Goal: Information Seeking & Learning: Learn about a topic

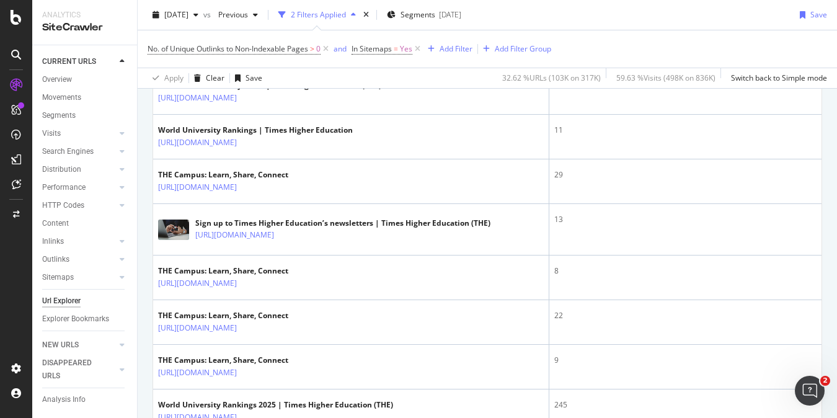
scroll to position [23, 0]
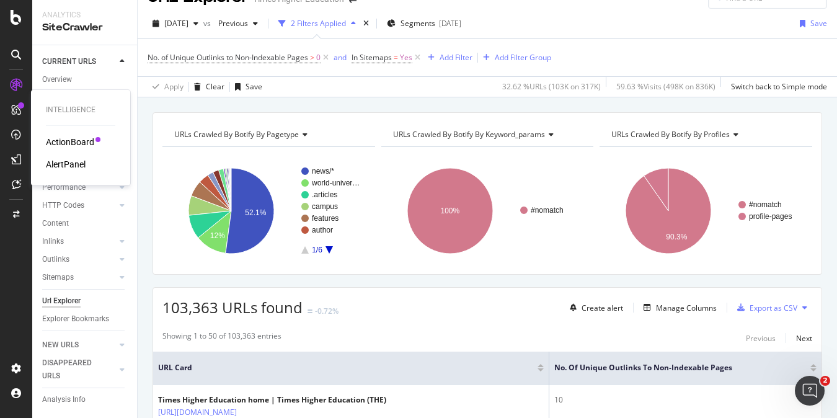
click at [58, 143] on div "ActionBoard" at bounding box center [70, 142] width 48 height 12
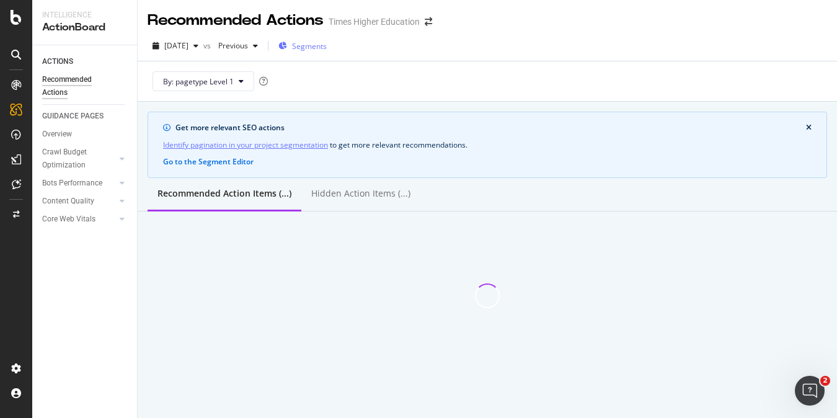
click at [326, 46] on span "Segments" at bounding box center [309, 46] width 35 height 11
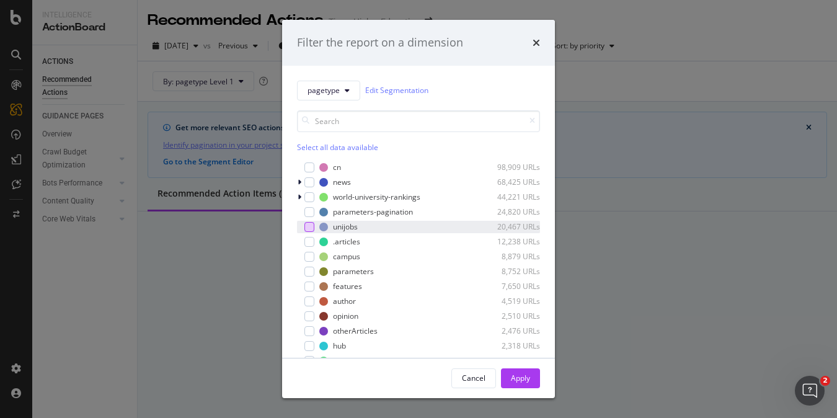
click at [305, 226] on div "modal" at bounding box center [309, 227] width 10 height 10
click at [517, 376] on div "Apply" at bounding box center [520, 378] width 19 height 11
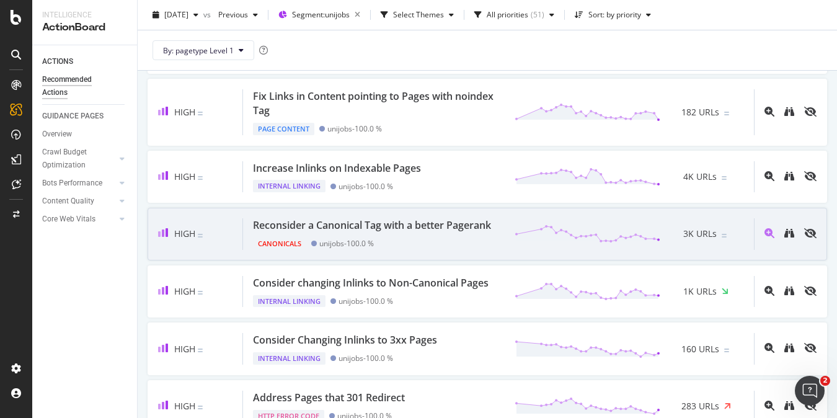
scroll to position [272, 0]
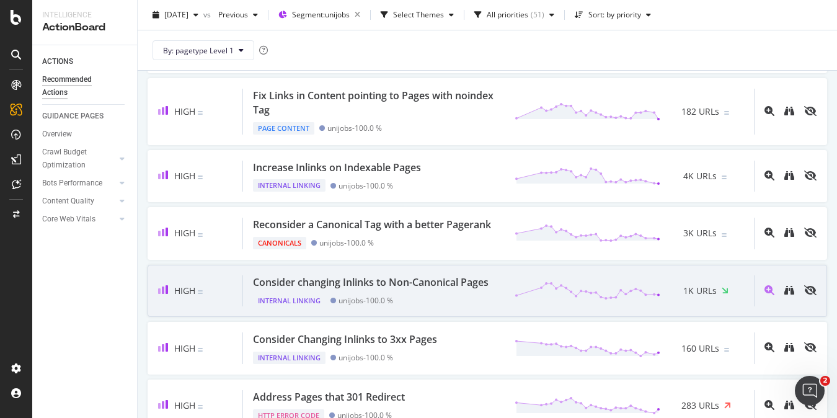
click at [283, 290] on div "Consider changing Inlinks to Non-Canonical Pages" at bounding box center [371, 282] width 236 height 14
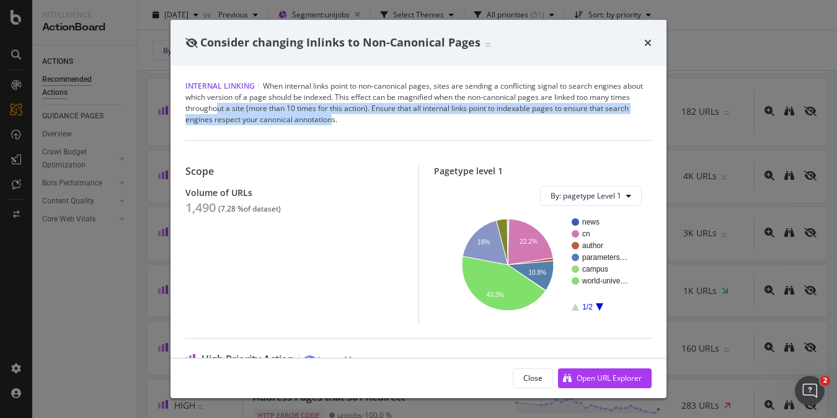
drag, startPoint x: 359, startPoint y: 122, endPoint x: 241, endPoint y: 107, distance: 119.3
click at [240, 107] on div "Internal Linking | When internal links point to non-canonical pages, sites are …" at bounding box center [418, 103] width 466 height 45
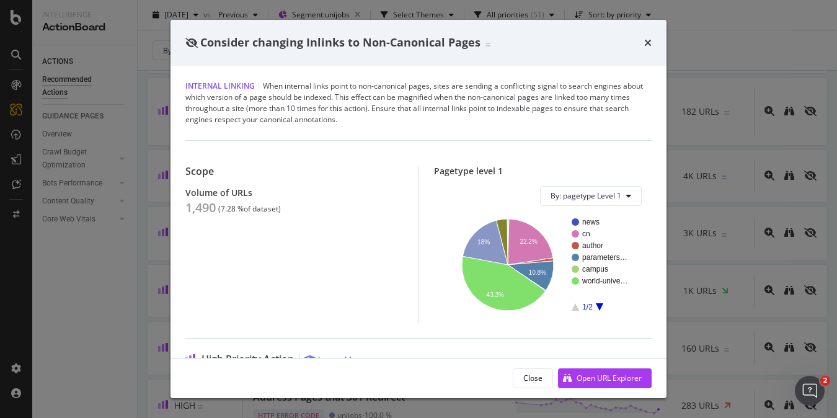
click at [427, 115] on div "Internal Linking | When internal links point to non-canonical pages, sites are …" at bounding box center [418, 103] width 466 height 45
drag, startPoint x: 281, startPoint y: 87, endPoint x: 439, endPoint y: 87, distance: 158.1
click at [439, 88] on div "Internal Linking | When internal links point to non-canonical pages, sites are …" at bounding box center [418, 103] width 466 height 45
click at [652, 42] on div "Consider changing Inlinks to Non-Canonical Pages" at bounding box center [418, 43] width 496 height 46
click at [647, 42] on icon "times" at bounding box center [647, 43] width 7 height 10
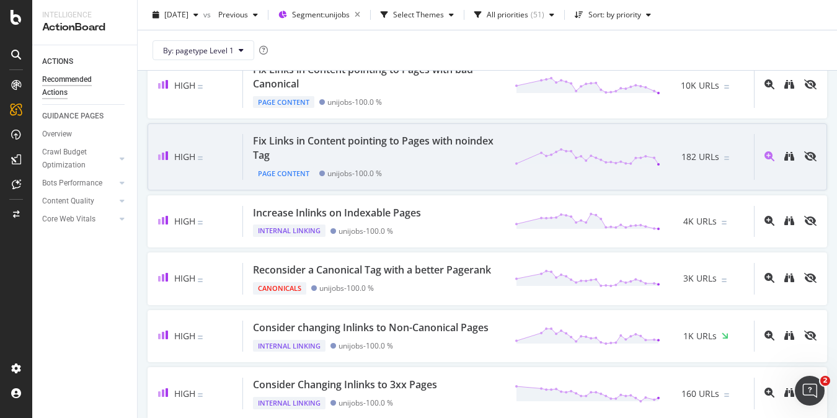
scroll to position [232, 0]
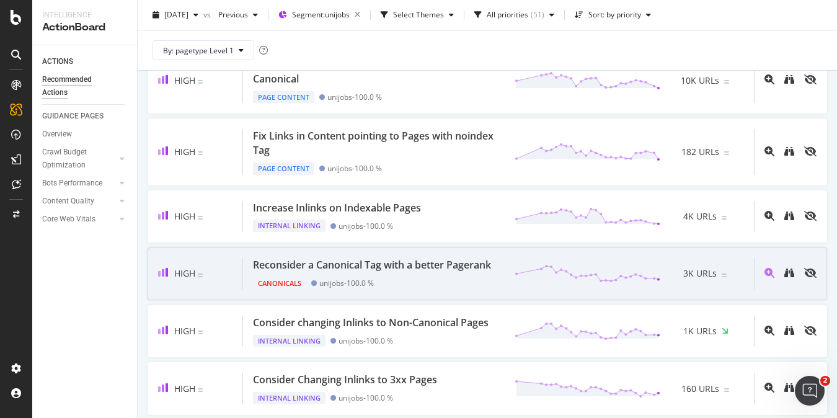
click at [292, 265] on div "Reconsider a Canonical Tag with a better Pagerank" at bounding box center [372, 265] width 238 height 14
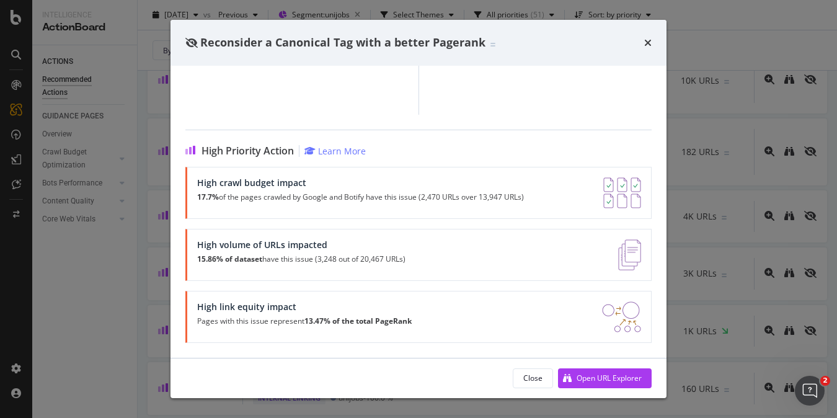
scroll to position [168, 0]
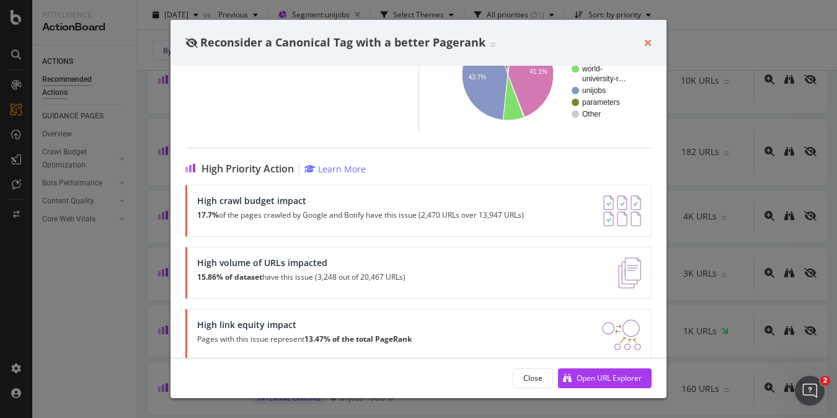
click at [648, 45] on icon "times" at bounding box center [647, 43] width 7 height 10
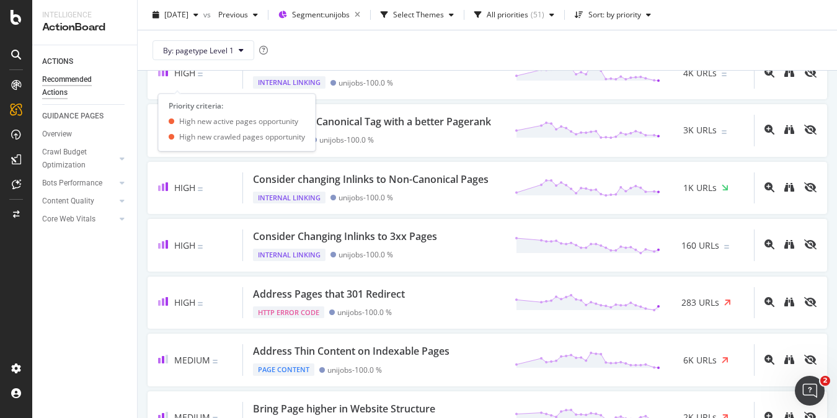
scroll to position [484, 0]
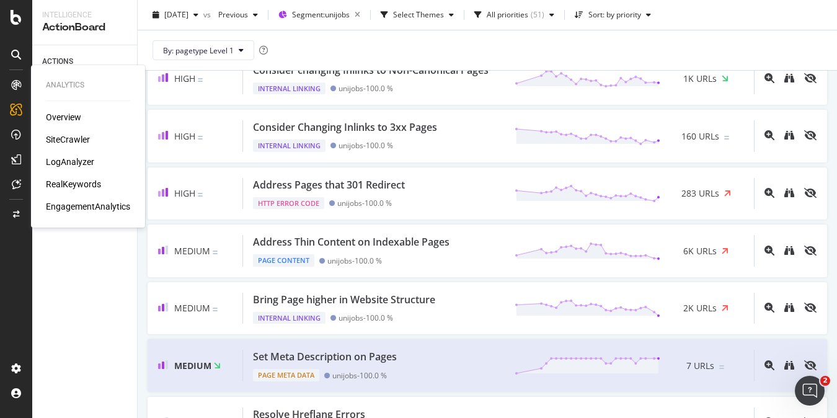
click at [60, 136] on div "SiteCrawler" at bounding box center [68, 139] width 44 height 12
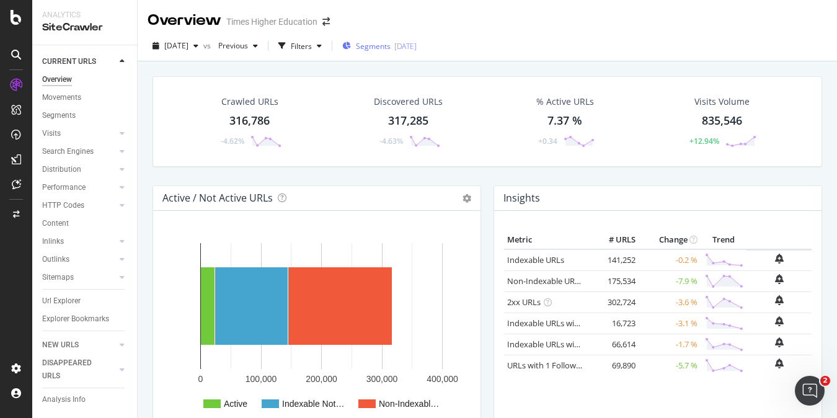
click at [391, 45] on span "Segments" at bounding box center [373, 46] width 35 height 11
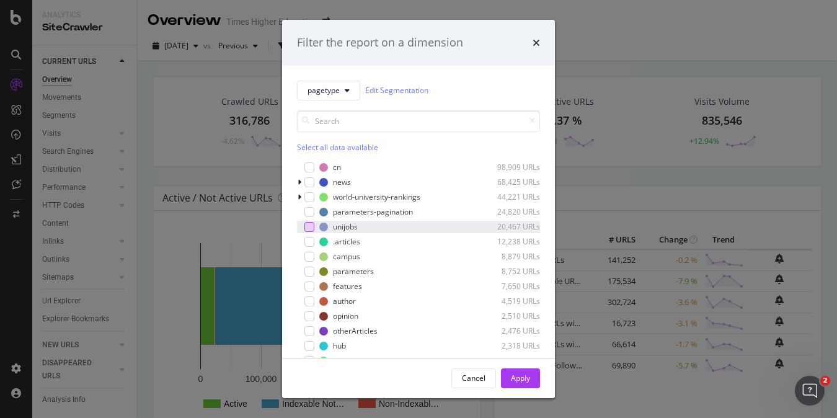
click at [308, 223] on div "modal" at bounding box center [309, 227] width 10 height 10
drag, startPoint x: 518, startPoint y: 374, endPoint x: 519, endPoint y: 257, distance: 117.2
click at [518, 374] on div "Apply" at bounding box center [520, 378] width 19 height 11
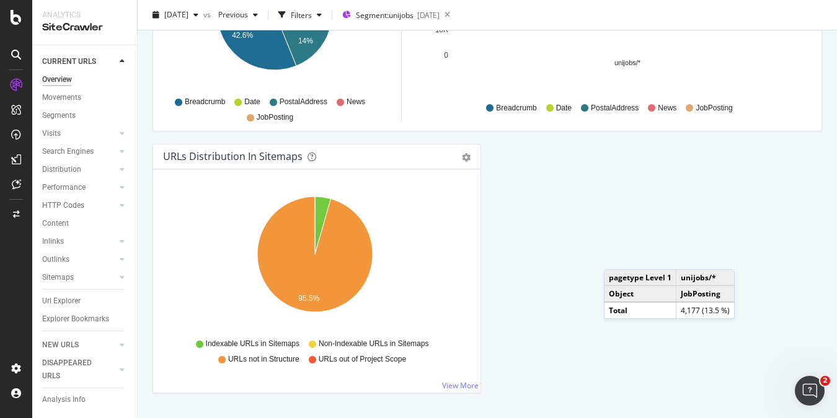
scroll to position [1346, 0]
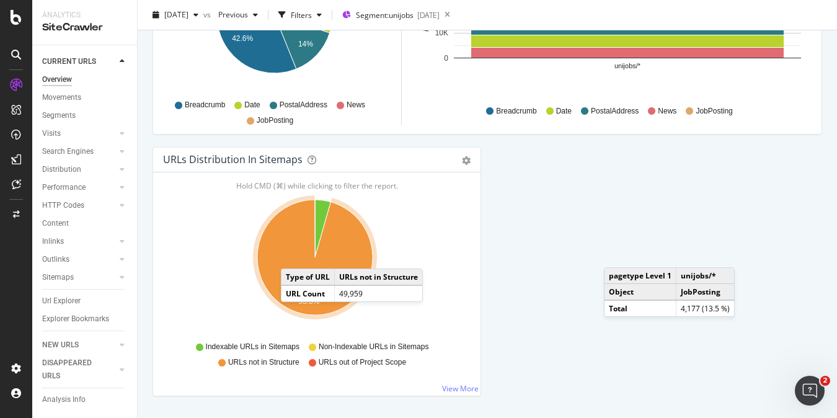
click at [293, 256] on icon "A chart." at bounding box center [314, 257] width 115 height 115
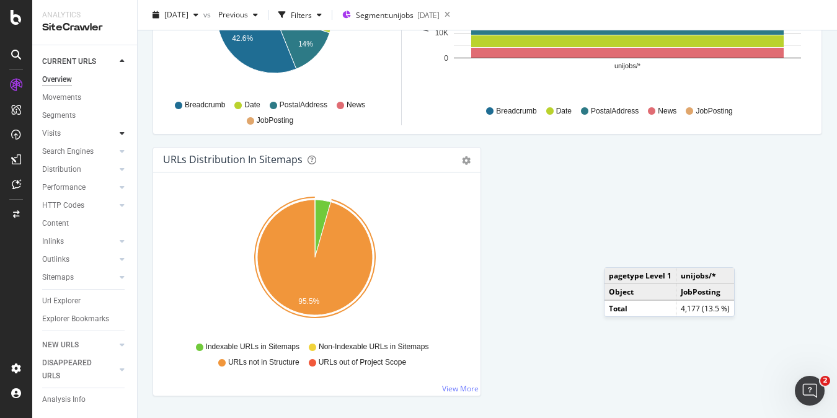
click at [120, 131] on icon at bounding box center [122, 133] width 5 height 7
click at [116, 185] on div at bounding box center [122, 187] width 12 height 12
click at [82, 169] on div "Top Charts" at bounding box center [66, 169] width 37 height 13
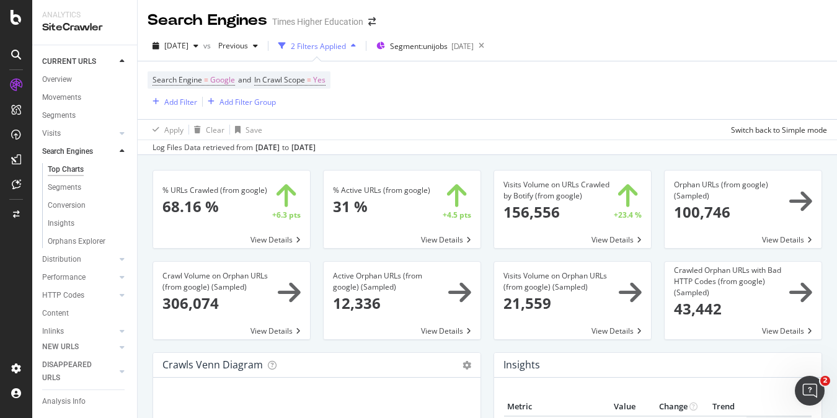
drag, startPoint x: 647, startPoint y: 192, endPoint x: 449, endPoint y: 170, distance: 199.0
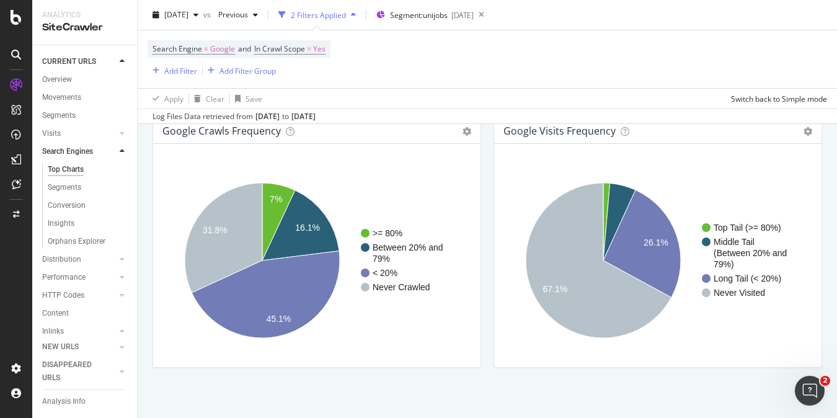
scroll to position [1547, 0]
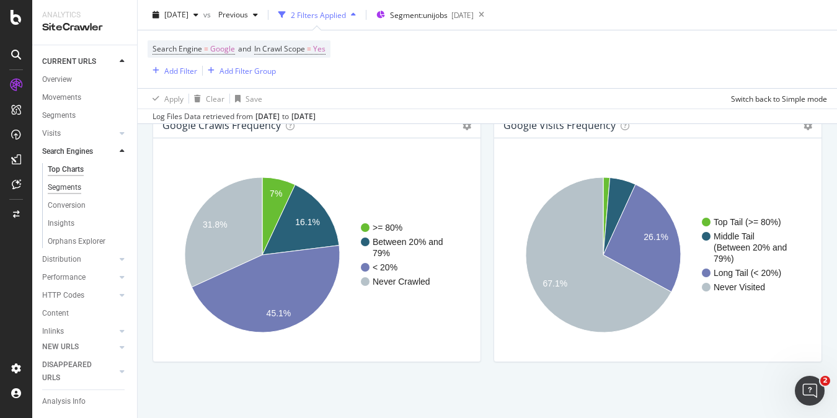
click at [60, 184] on div "Segments" at bounding box center [64, 187] width 33 height 13
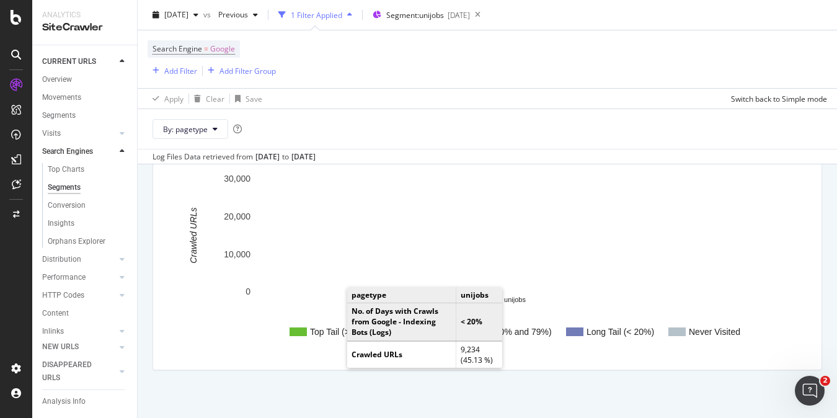
scroll to position [1929, 0]
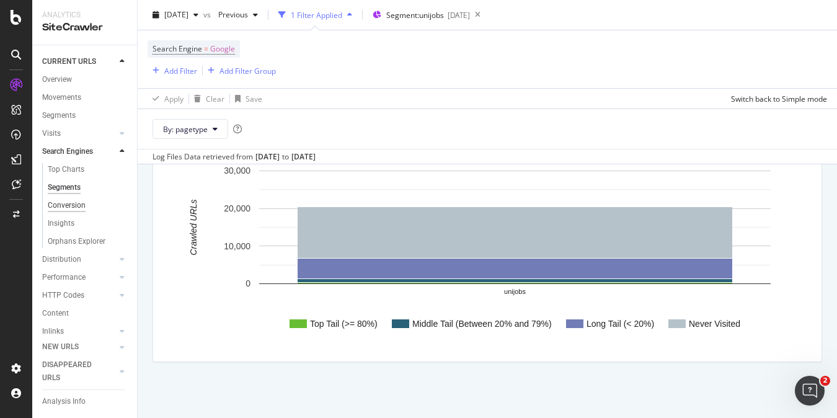
click at [64, 208] on div "Conversion" at bounding box center [67, 205] width 38 height 13
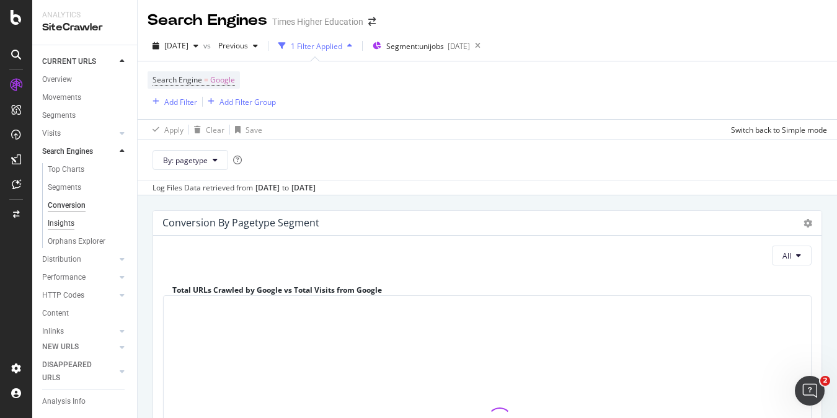
click at [64, 221] on div "Insights" at bounding box center [61, 223] width 27 height 13
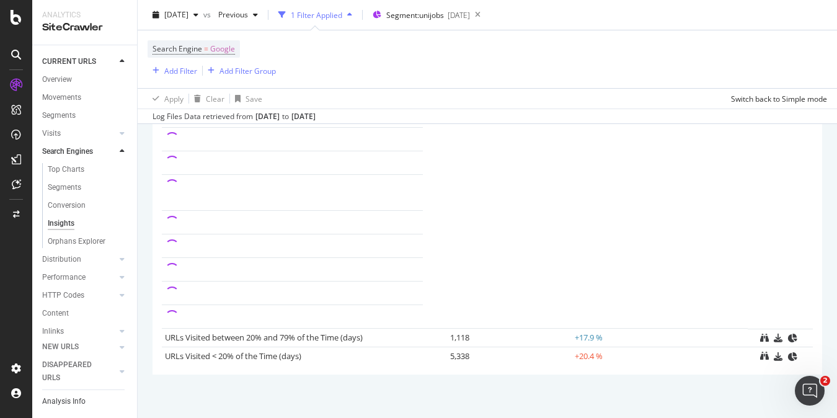
scroll to position [206, 0]
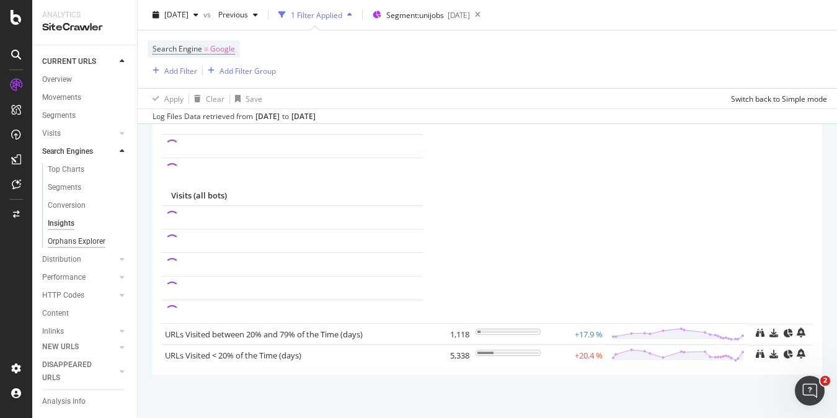
click at [82, 240] on div "Orphans Explorer" at bounding box center [77, 241] width 58 height 13
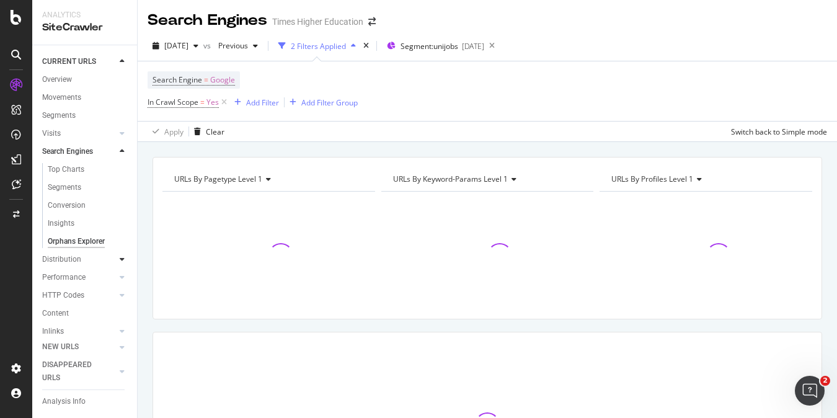
click at [120, 256] on icon at bounding box center [122, 258] width 5 height 7
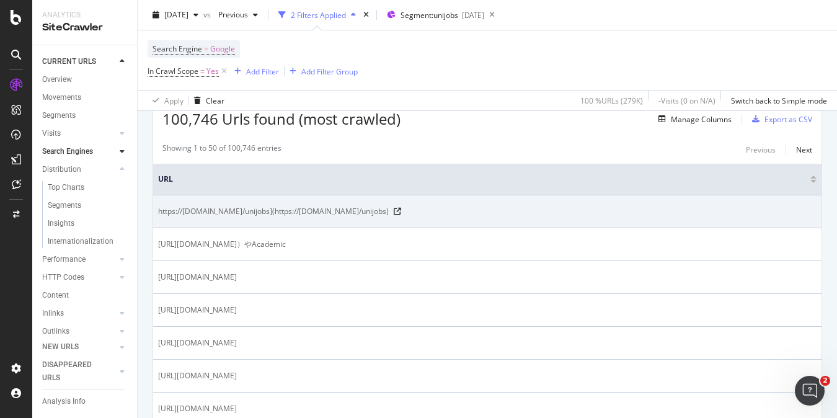
scroll to position [178, 0]
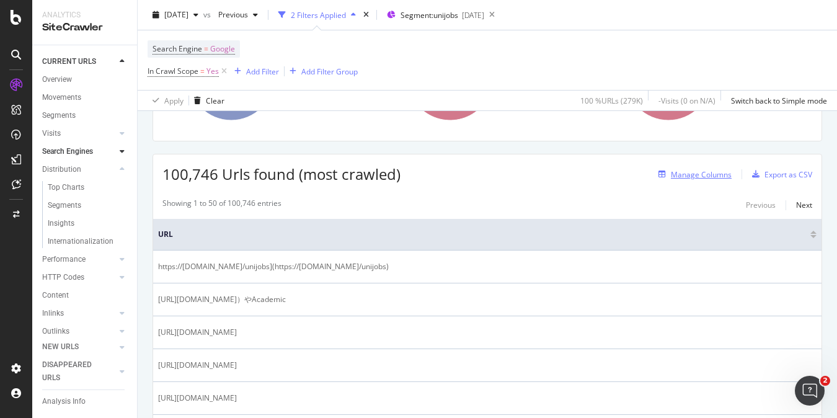
click at [679, 177] on div "Manage Columns" at bounding box center [701, 174] width 61 height 11
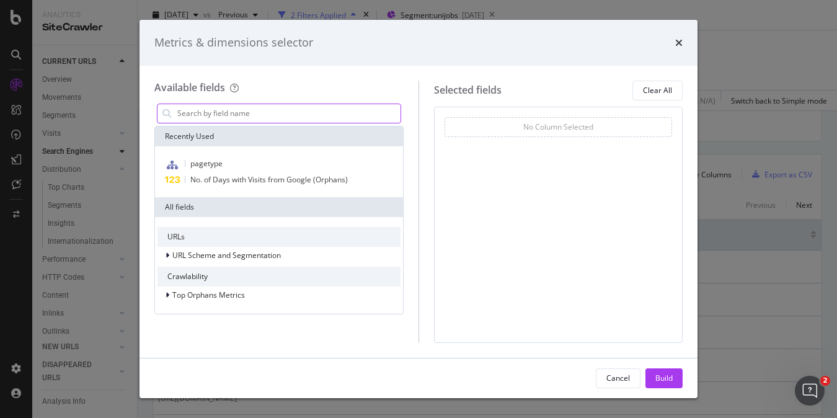
click at [180, 116] on input "modal" at bounding box center [288, 113] width 224 height 19
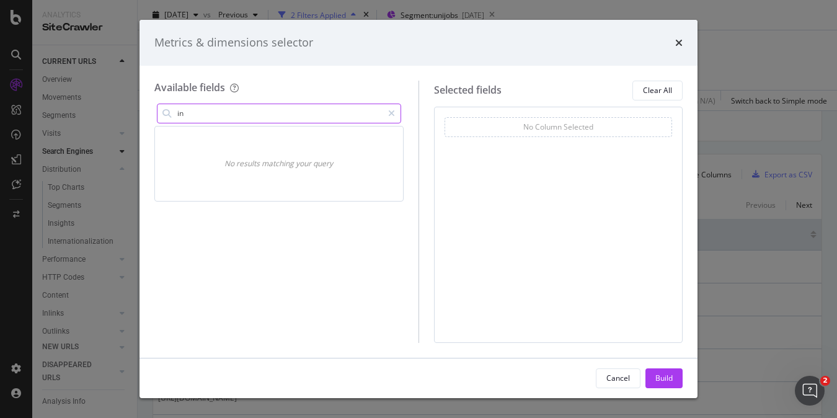
type input "i"
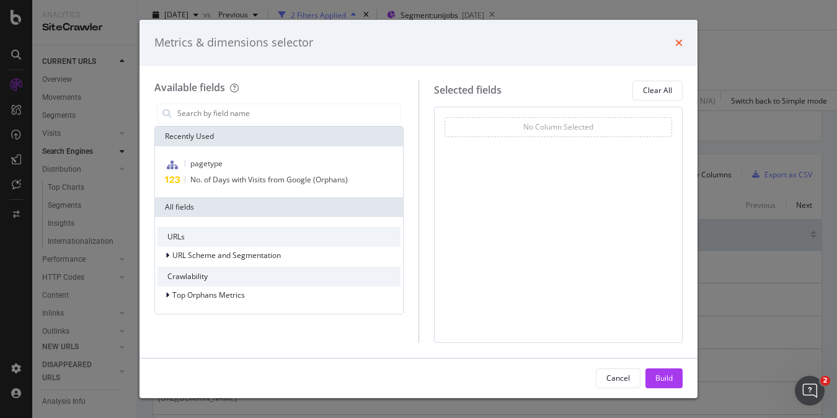
click at [676, 40] on icon "times" at bounding box center [678, 43] width 7 height 10
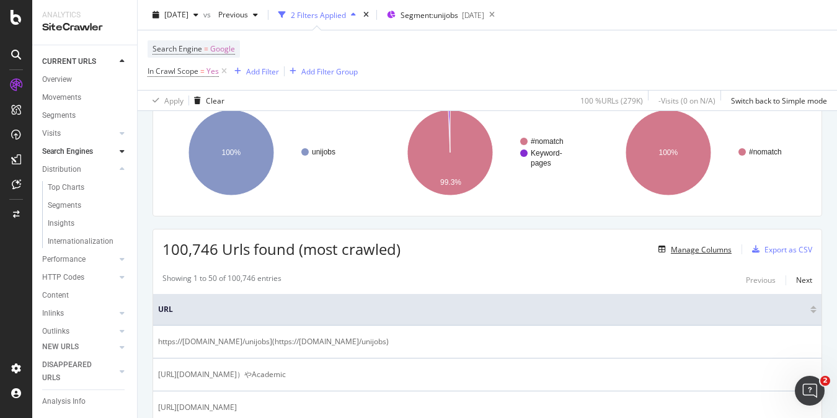
scroll to position [106, 0]
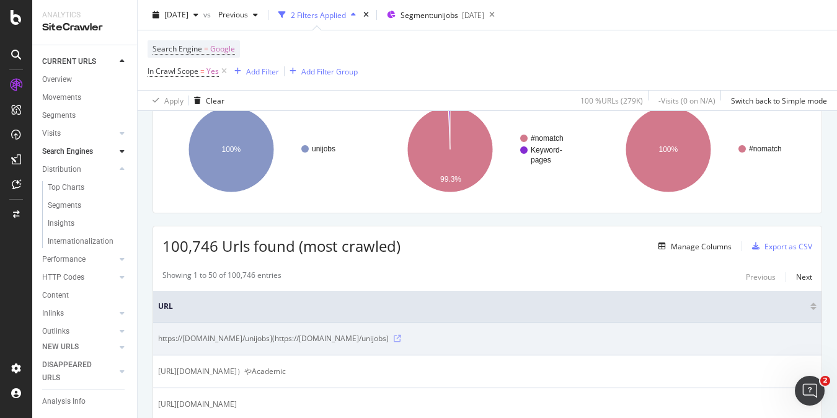
click at [401, 336] on icon at bounding box center [397, 338] width 7 height 7
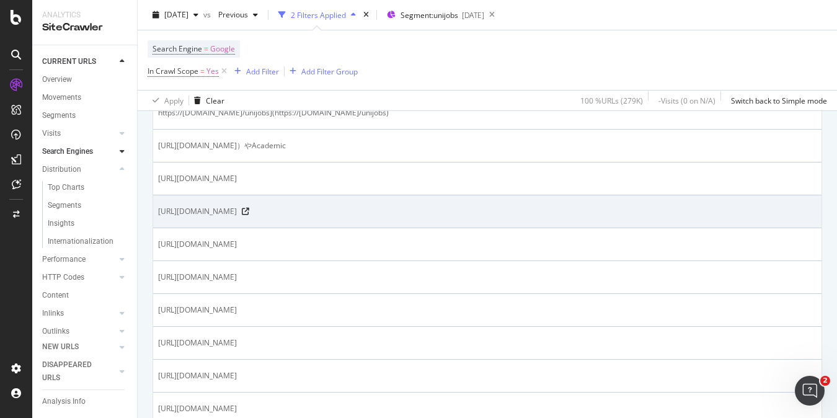
scroll to position [685, 0]
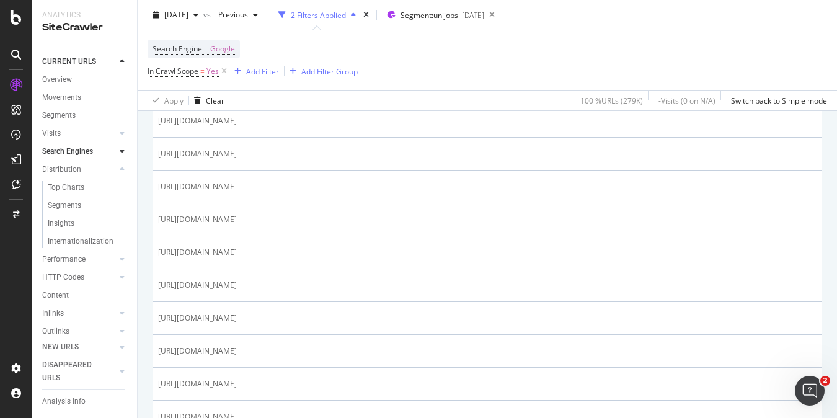
click at [120, 149] on icon at bounding box center [122, 151] width 5 height 7
click at [73, 242] on div "Orphans Explorer" at bounding box center [76, 241] width 57 height 13
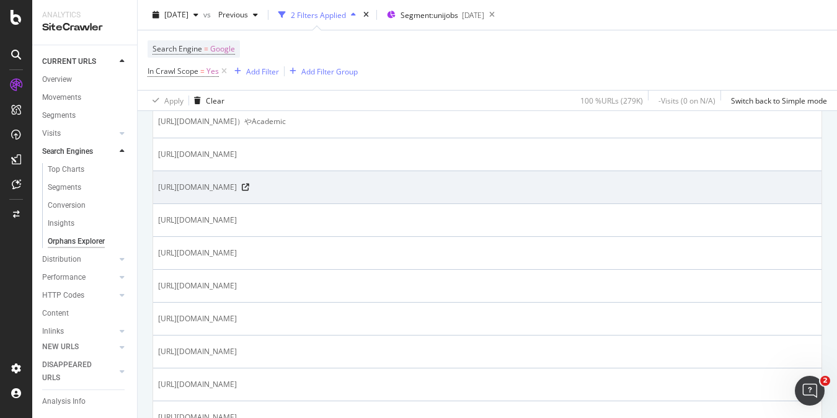
scroll to position [359, 0]
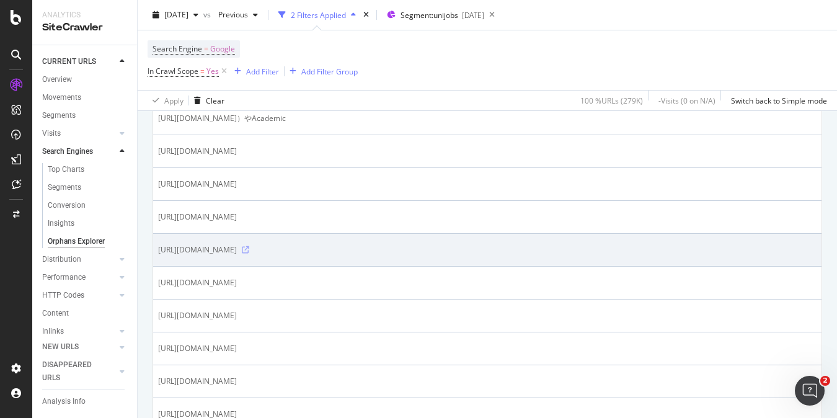
click at [249, 249] on icon at bounding box center [245, 249] width 7 height 7
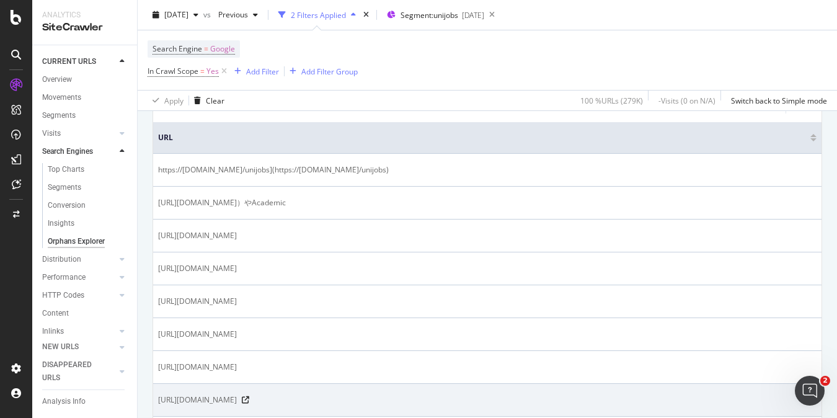
scroll to position [211, 0]
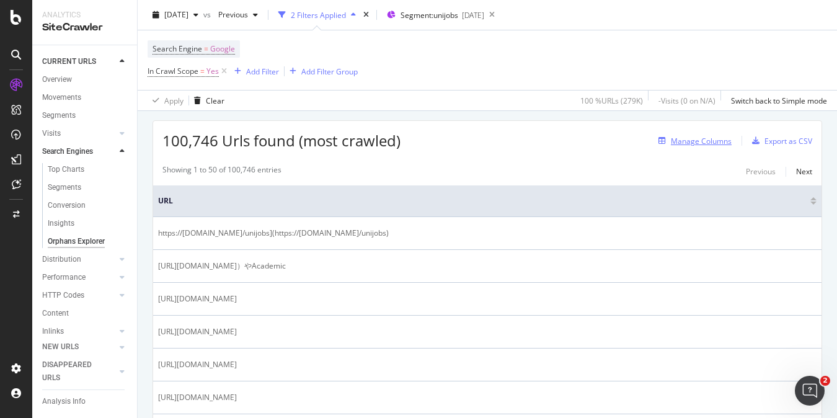
click at [684, 139] on div "Manage Columns" at bounding box center [701, 141] width 61 height 11
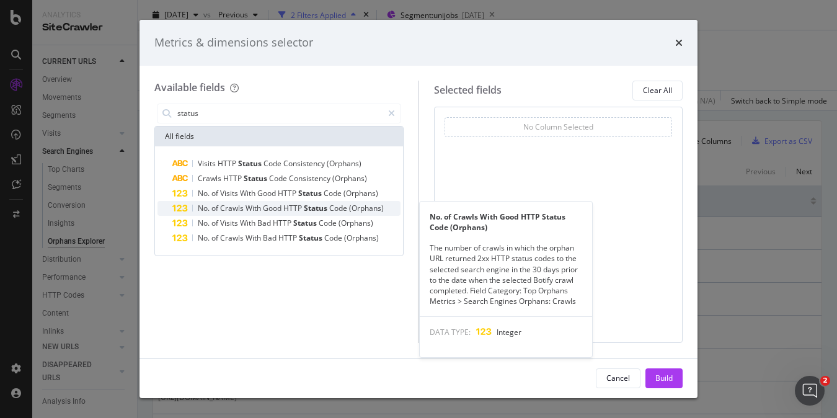
type input "status"
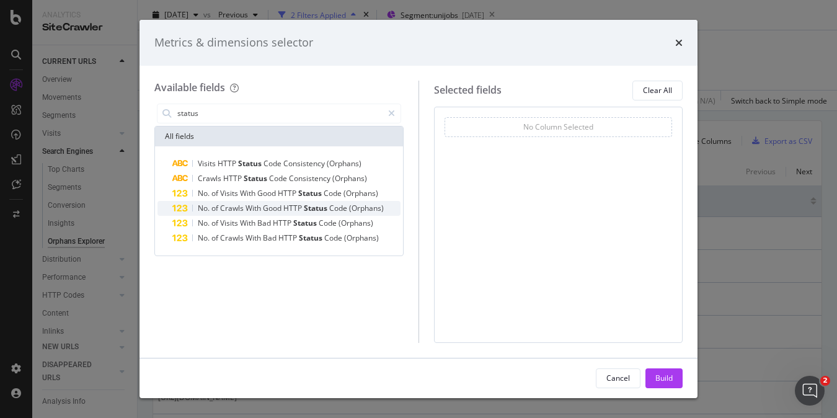
click at [223, 208] on span "Crawls" at bounding box center [232, 208] width 25 height 11
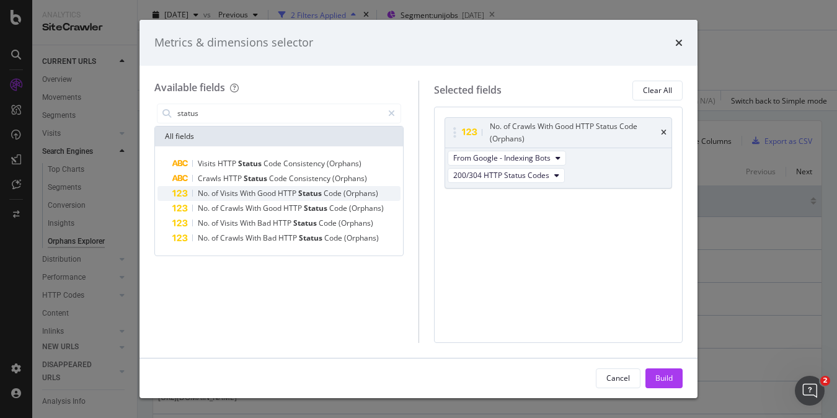
click at [223, 192] on span "Visits" at bounding box center [230, 193] width 20 height 11
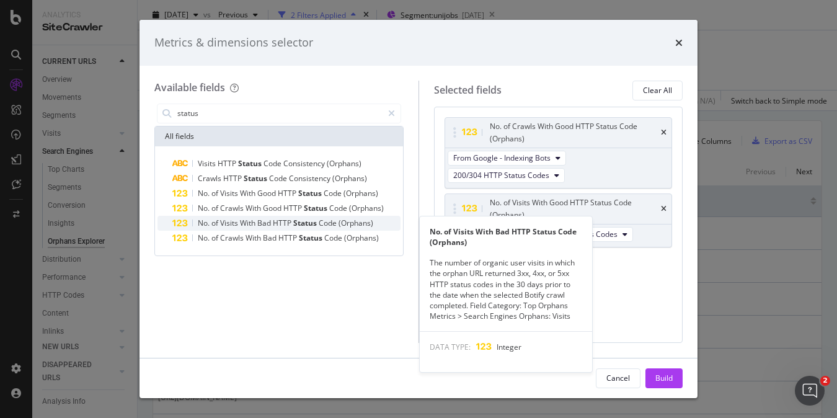
click at [223, 224] on span "Visits" at bounding box center [230, 223] width 20 height 11
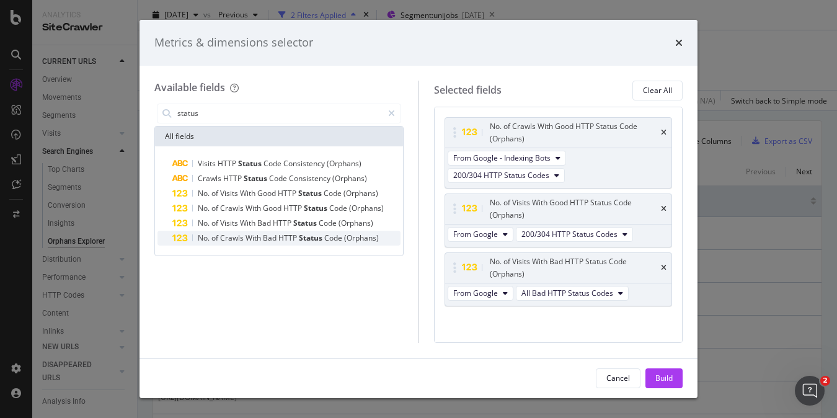
click at [220, 239] on span "Crawls" at bounding box center [232, 237] width 25 height 11
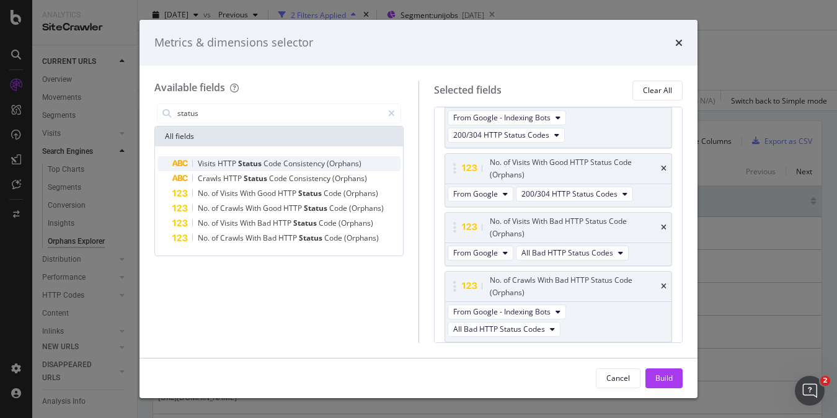
click at [229, 161] on span "HTTP" at bounding box center [228, 163] width 20 height 11
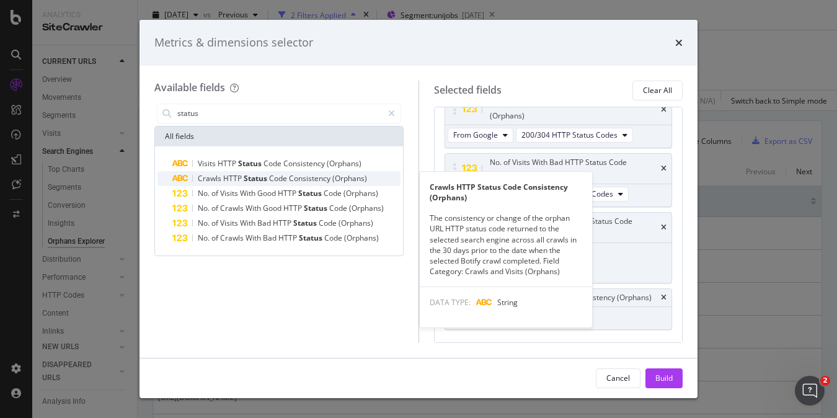
click at [231, 180] on span "HTTP" at bounding box center [233, 178] width 20 height 11
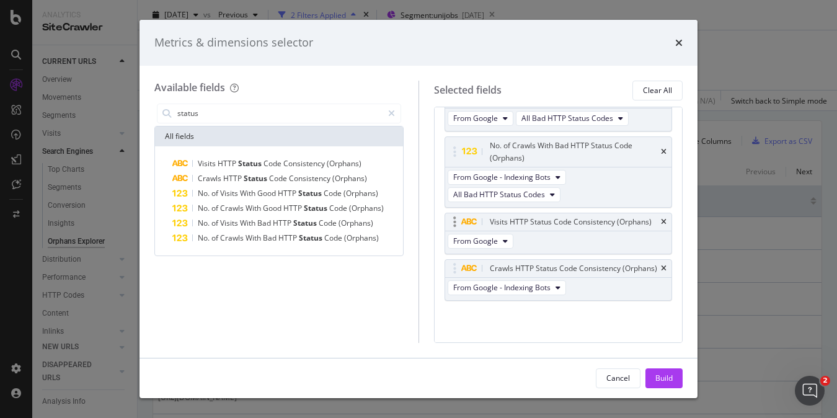
scroll to position [197, 0]
click at [470, 236] on span "From Google" at bounding box center [475, 241] width 45 height 11
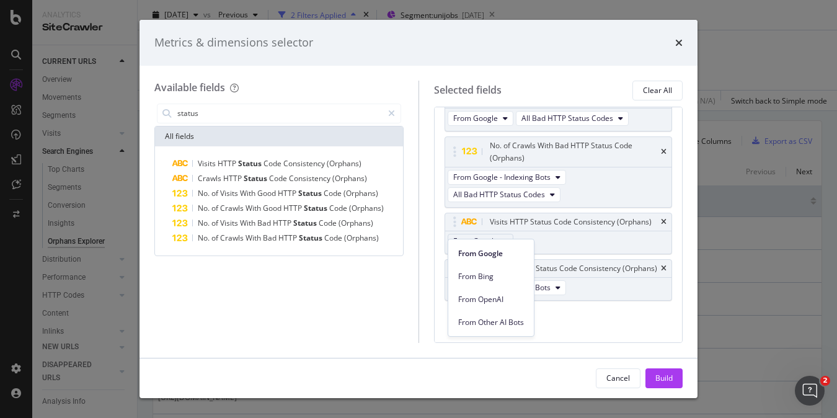
click at [417, 300] on div "Available fields status All fields Visits HTTP Status Code Consistency (Orphans…" at bounding box center [286, 212] width 264 height 262
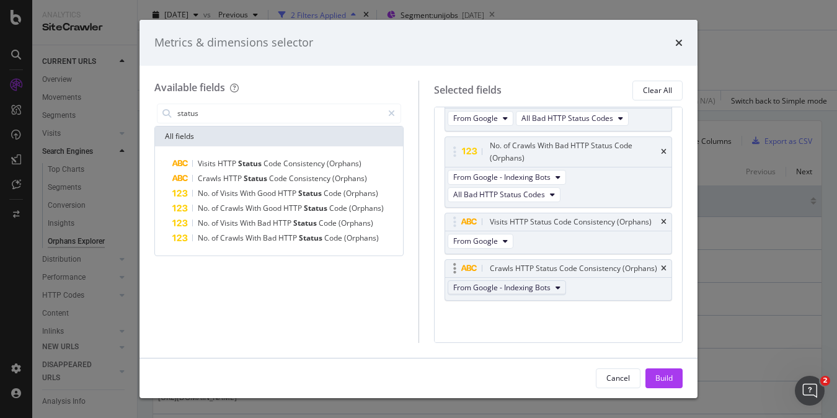
click at [475, 290] on span "From Google - Indexing Bots" at bounding box center [501, 287] width 97 height 11
click at [405, 302] on div "Available fields status All fields Visits HTTP Status Code Consistency (Orphans…" at bounding box center [286, 212] width 264 height 262
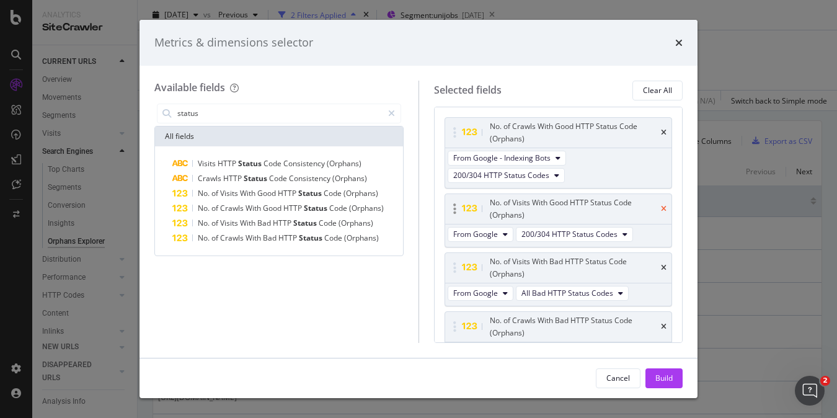
click at [661, 208] on icon "times" at bounding box center [664, 208] width 6 height 7
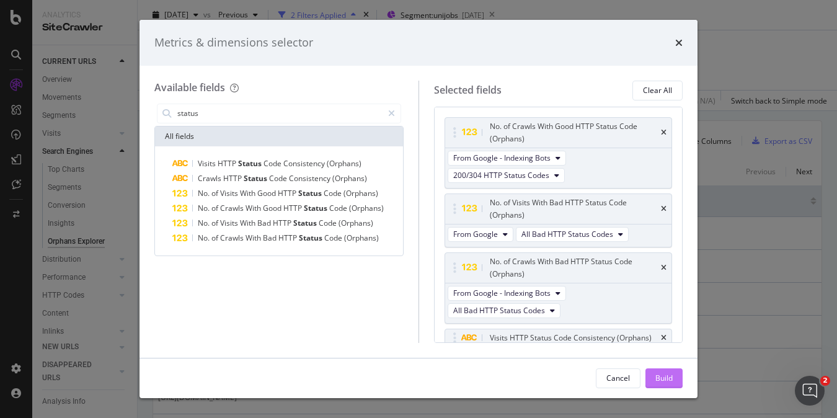
click at [661, 382] on div "Build" at bounding box center [663, 378] width 17 height 11
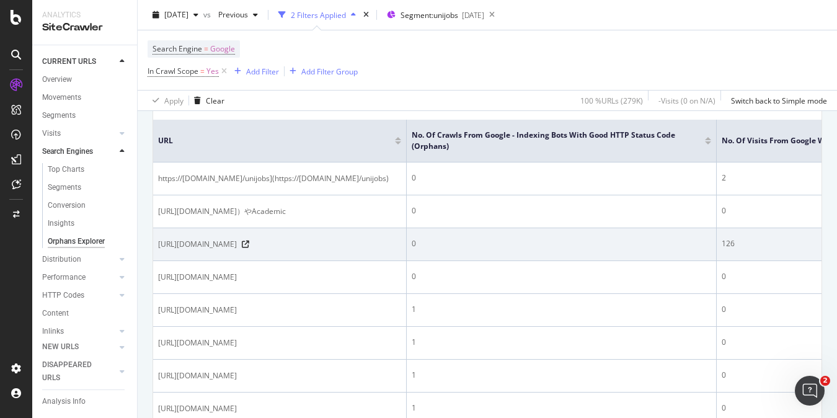
scroll to position [281, 0]
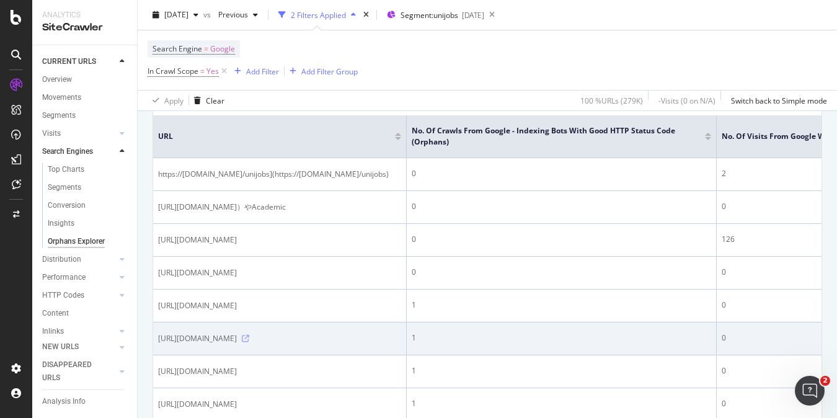
click at [249, 342] on icon at bounding box center [245, 338] width 7 height 7
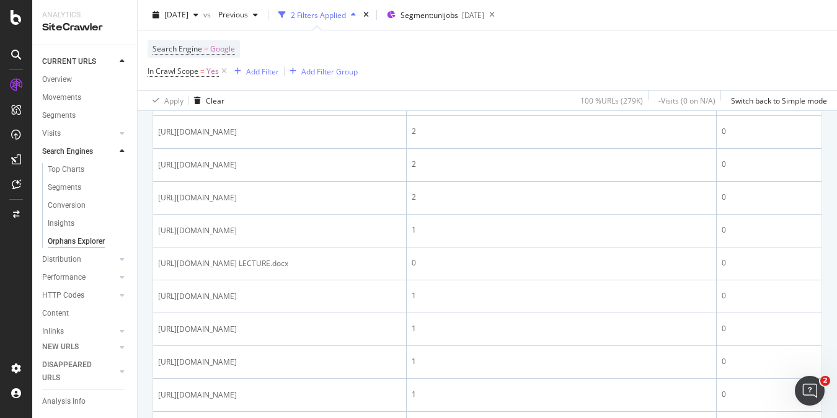
scroll to position [1410, 0]
click at [237, 71] on span "[URL][DOMAIN_NAME]" at bounding box center [197, 64] width 79 height 12
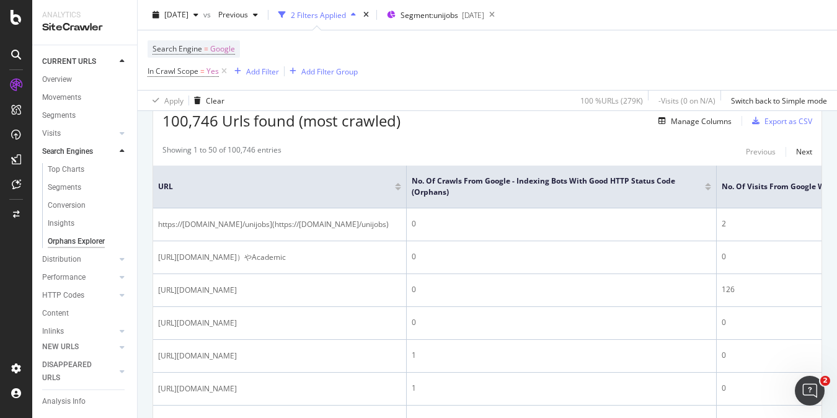
scroll to position [0, 0]
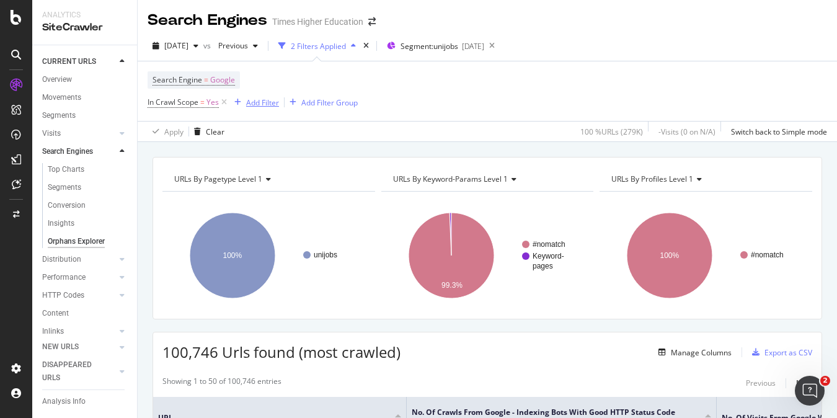
click at [265, 103] on div "Add Filter" at bounding box center [262, 102] width 33 height 11
click at [474, 81] on div "Search Engine = Google In Crawl Scope = Yes Add Filter Add Filter Group" at bounding box center [487, 91] width 679 height 60
click at [259, 98] on div "Add Filter" at bounding box center [262, 102] width 33 height 11
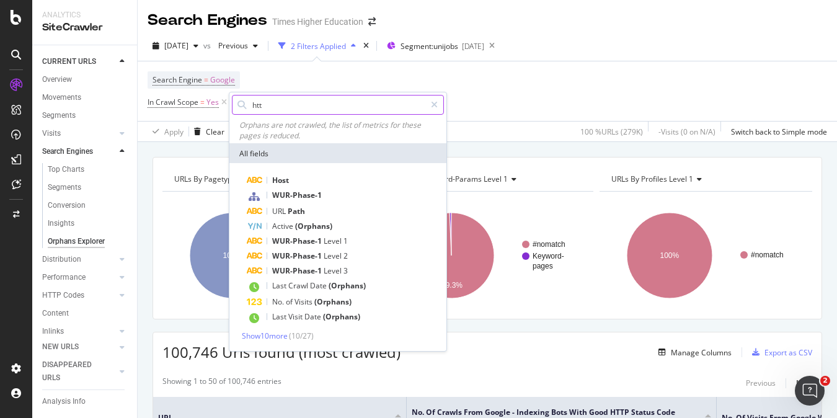
type input "http"
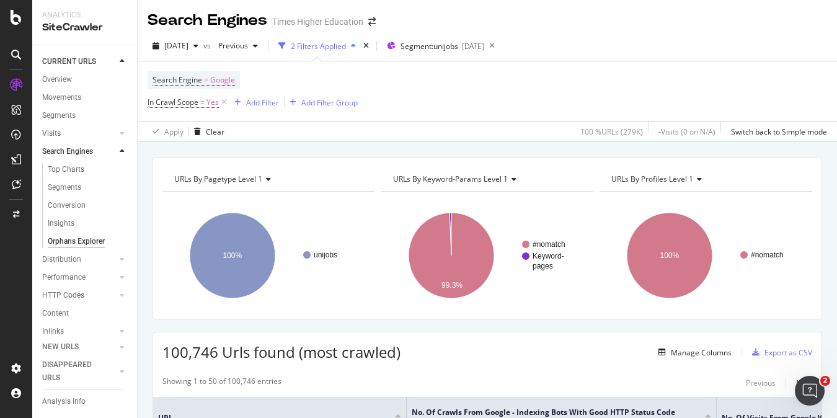
click at [432, 80] on div "Search Engine = Google In Crawl Scope = Yes Add Filter Add Filter Group" at bounding box center [487, 91] width 679 height 60
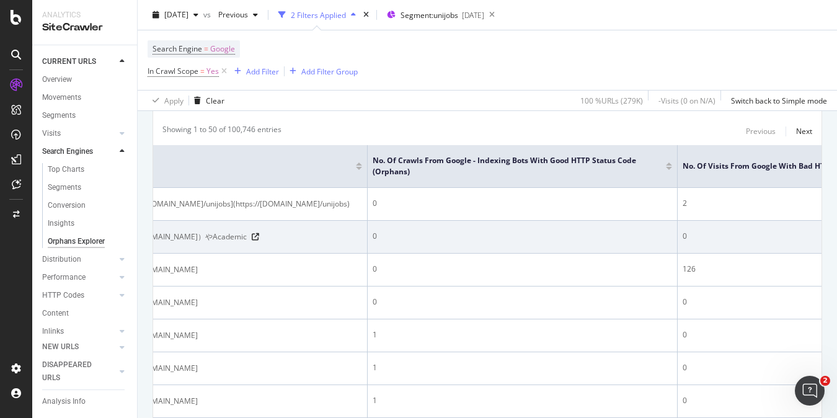
scroll to position [0, 41]
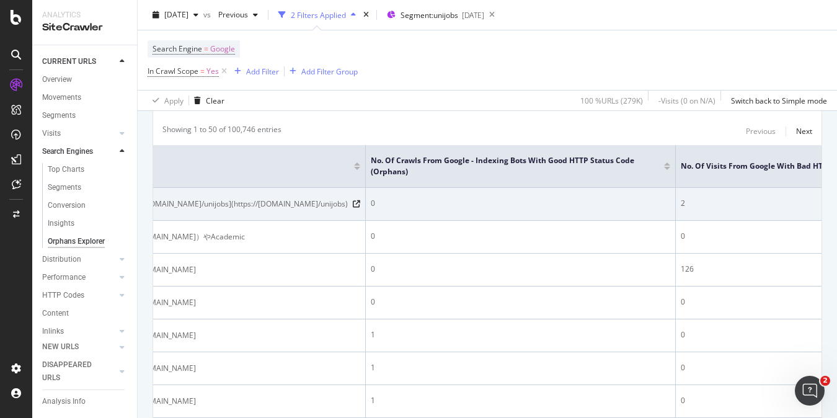
drag, startPoint x: 301, startPoint y: 281, endPoint x: 467, endPoint y: 223, distance: 176.9
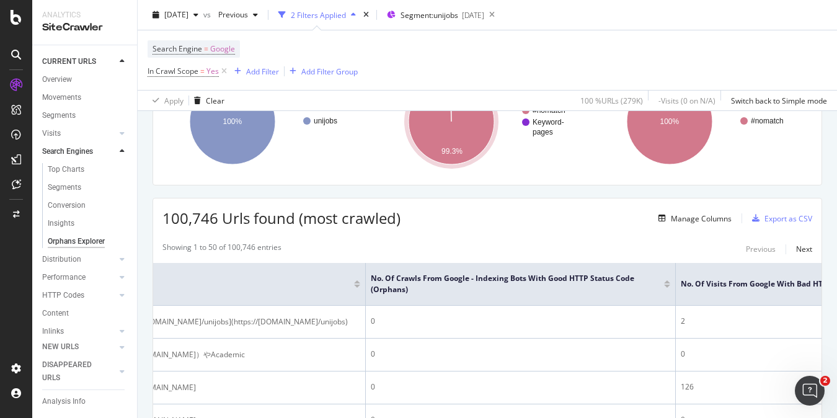
scroll to position [154, 0]
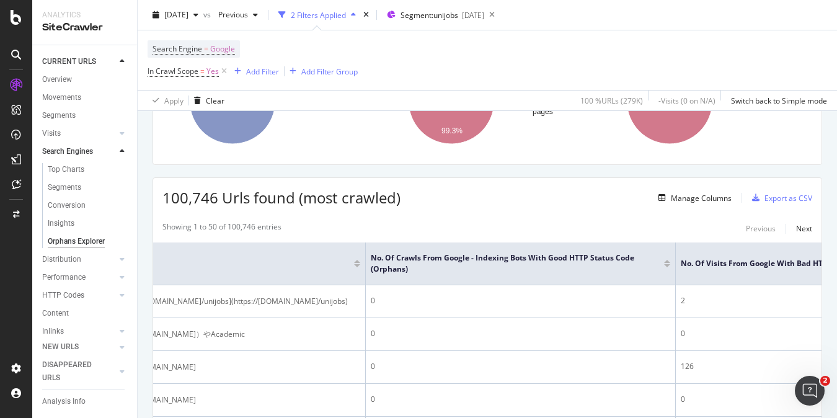
click at [670, 265] on div at bounding box center [667, 265] width 6 height 3
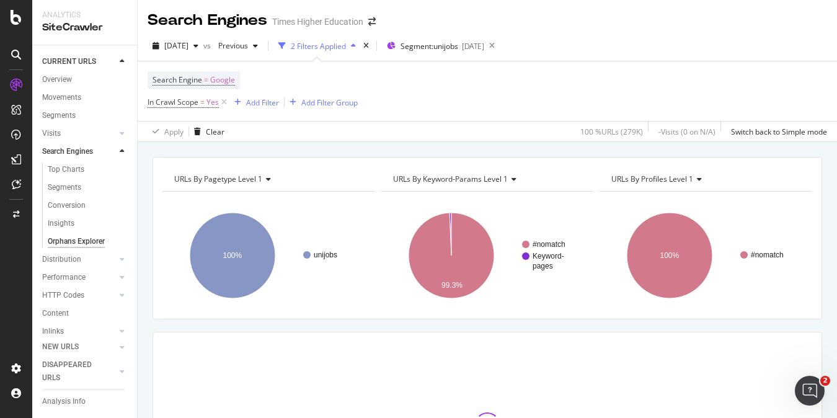
scroll to position [143, 0]
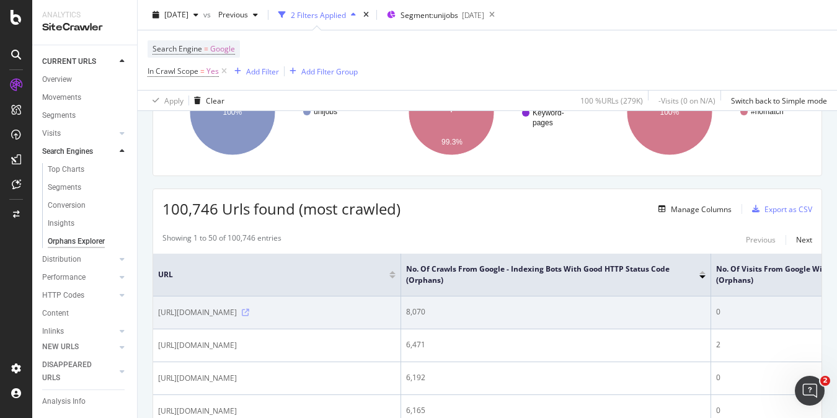
click at [249, 316] on icon at bounding box center [245, 312] width 7 height 7
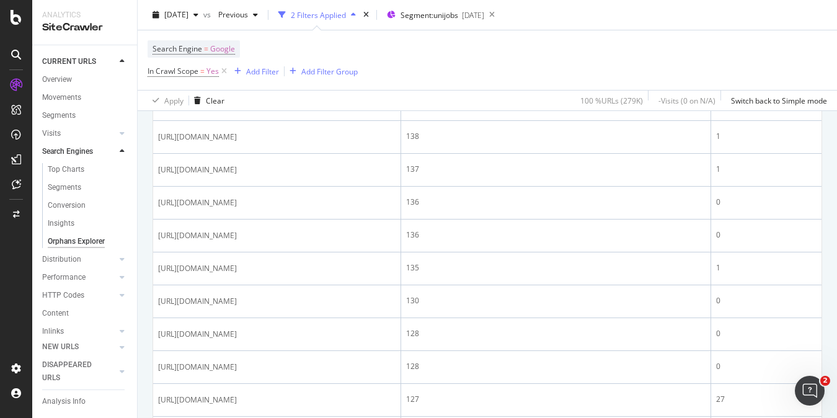
scroll to position [1108, 0]
click at [249, 41] on icon at bounding box center [245, 36] width 7 height 7
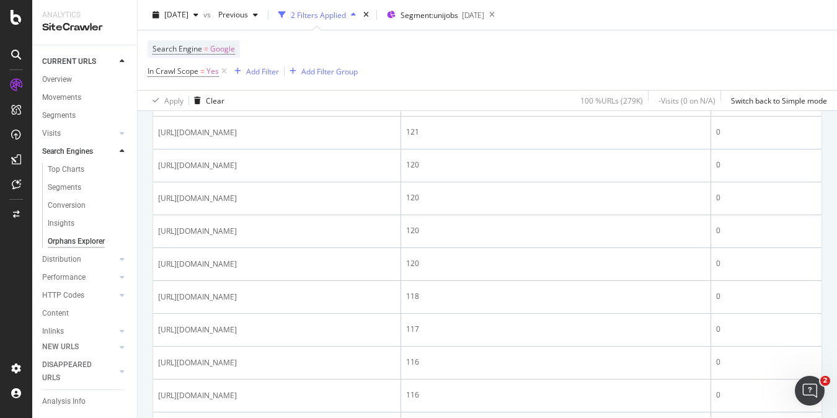
scroll to position [1546, 0]
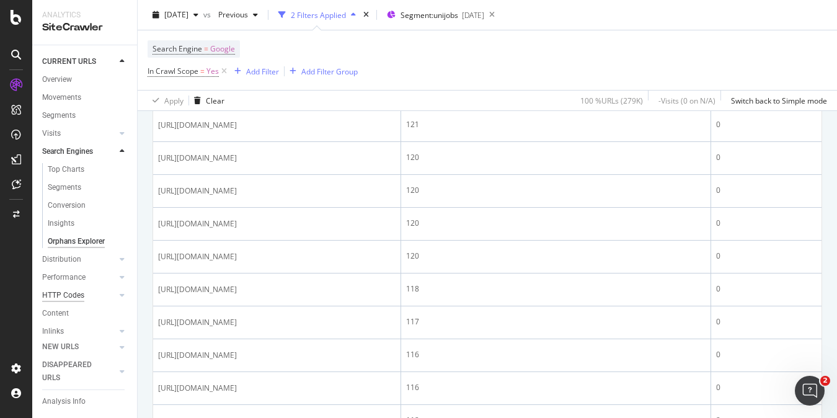
click at [78, 291] on div "HTTP Codes" at bounding box center [63, 295] width 42 height 13
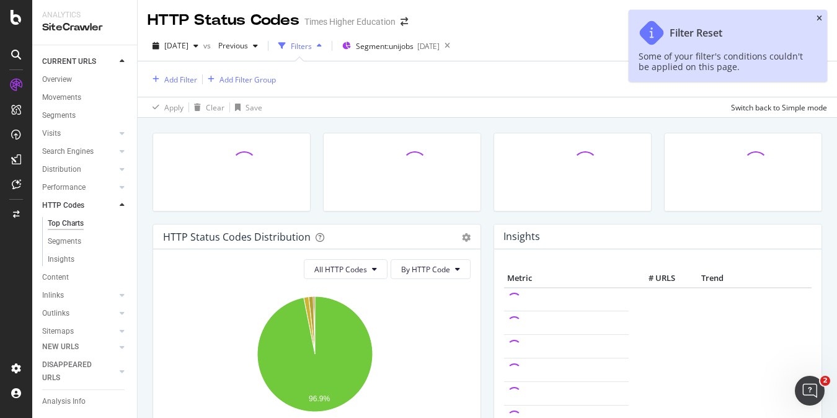
click at [820, 19] on icon "close toast" at bounding box center [819, 18] width 6 height 7
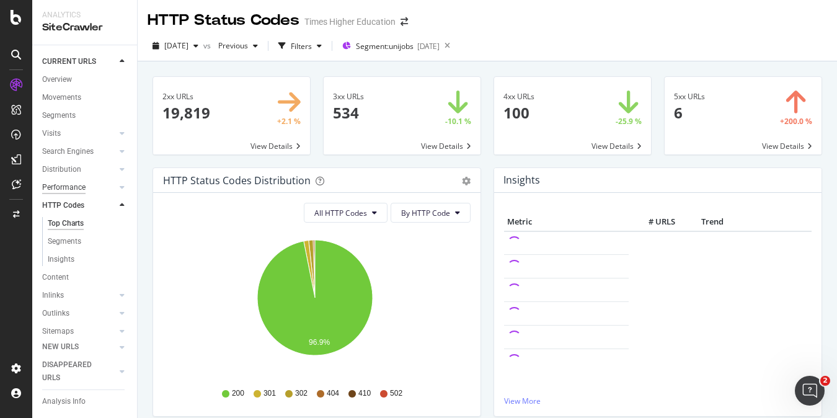
click at [65, 185] on div "Performance" at bounding box center [63, 187] width 43 height 13
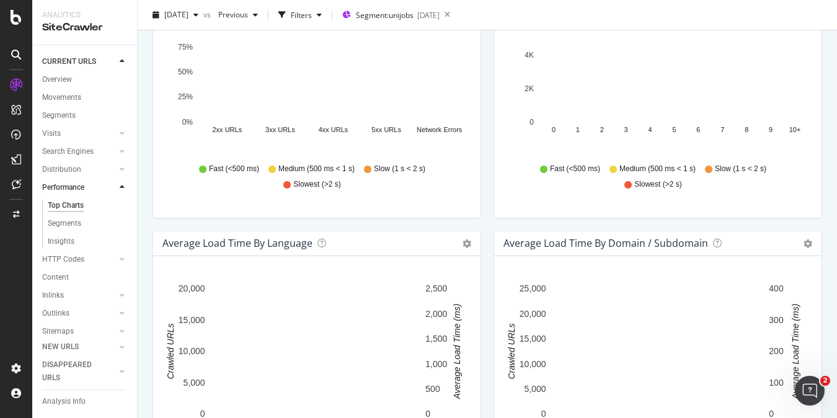
scroll to position [576, 0]
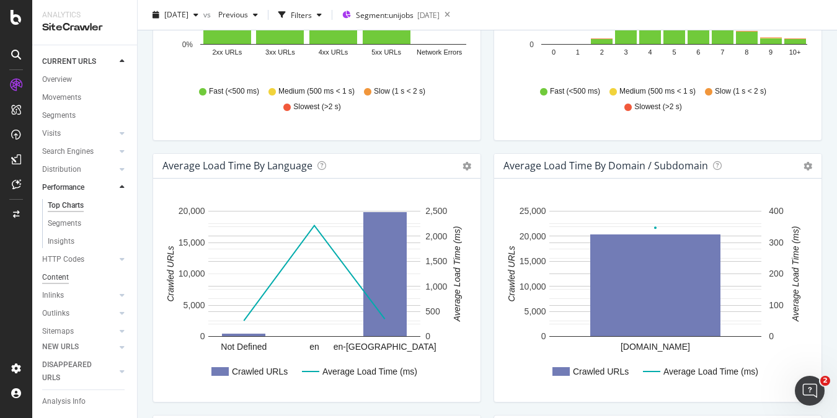
click at [58, 271] on div "Content" at bounding box center [55, 277] width 27 height 13
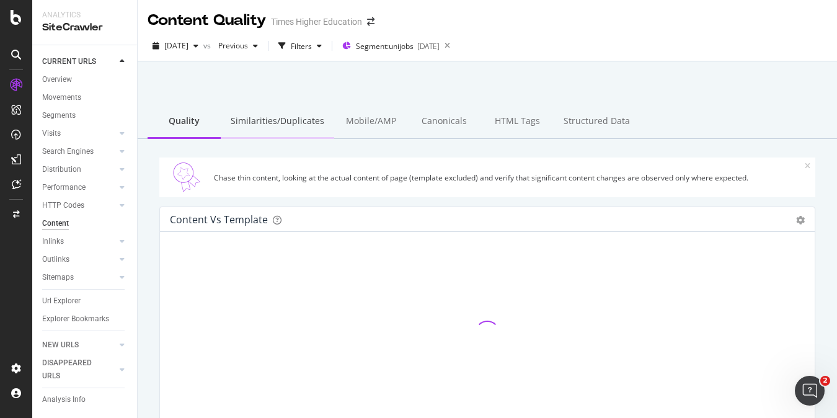
click at [275, 120] on div "Similarities/Duplicates" at bounding box center [277, 122] width 113 height 34
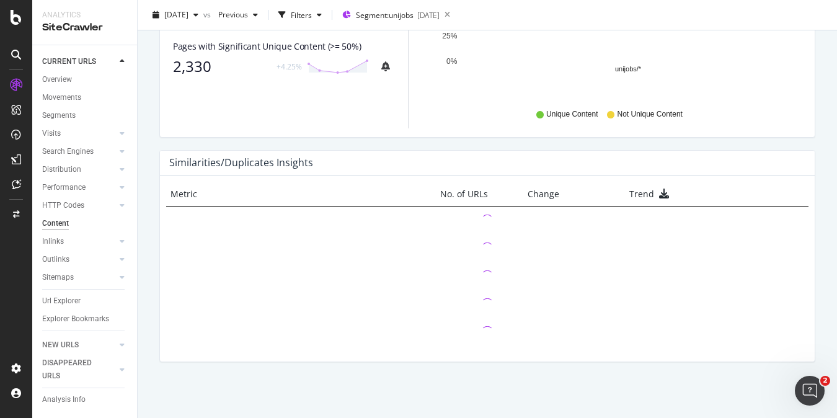
scroll to position [579, 0]
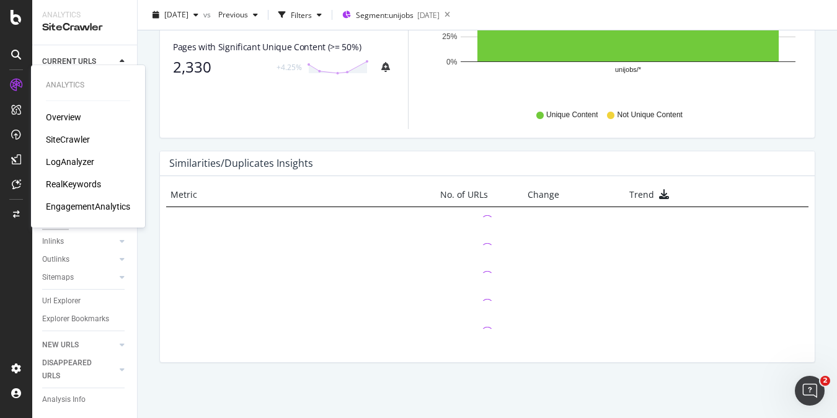
click at [66, 187] on div "RealKeywords" at bounding box center [73, 184] width 55 height 12
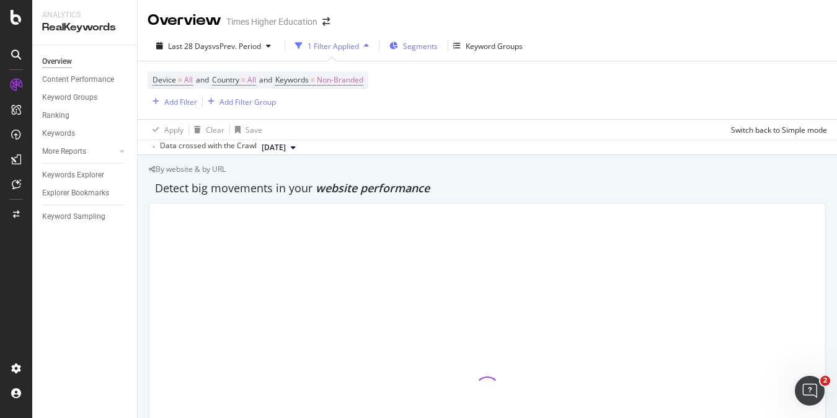
click at [413, 47] on span "Segments" at bounding box center [420, 46] width 35 height 11
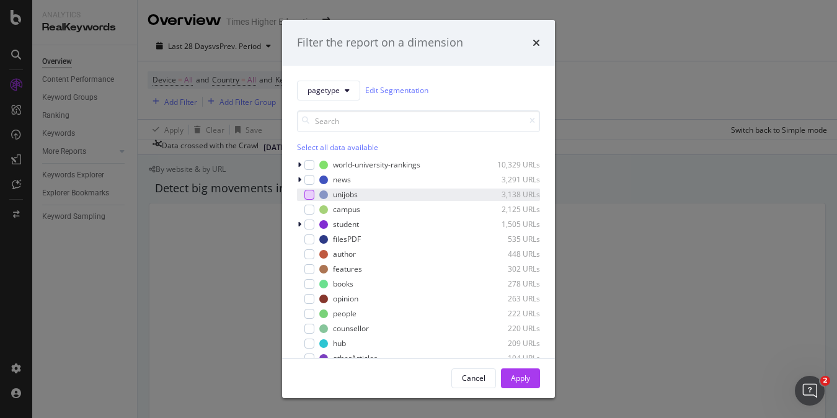
click at [308, 197] on div "modal" at bounding box center [309, 195] width 10 height 10
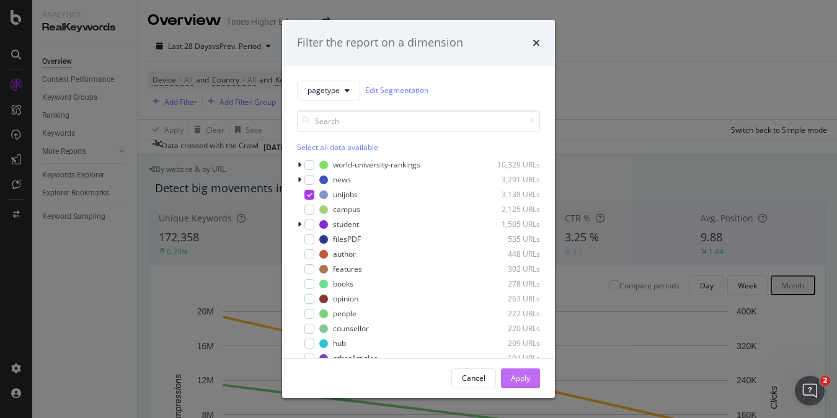
click at [511, 373] on div "Apply" at bounding box center [520, 378] width 19 height 11
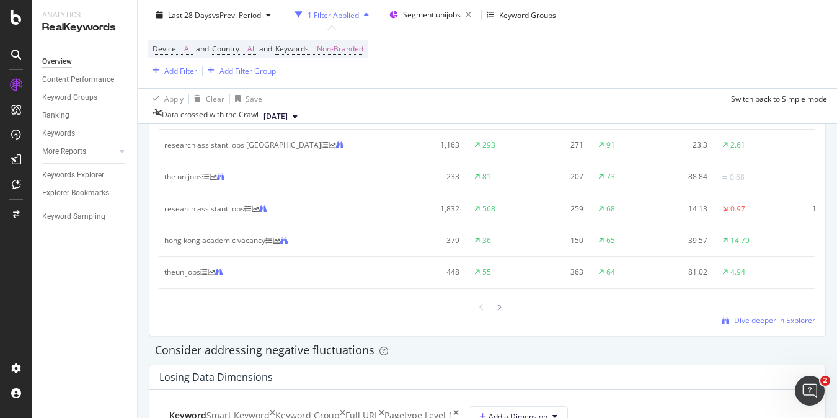
scroll to position [1226, 0]
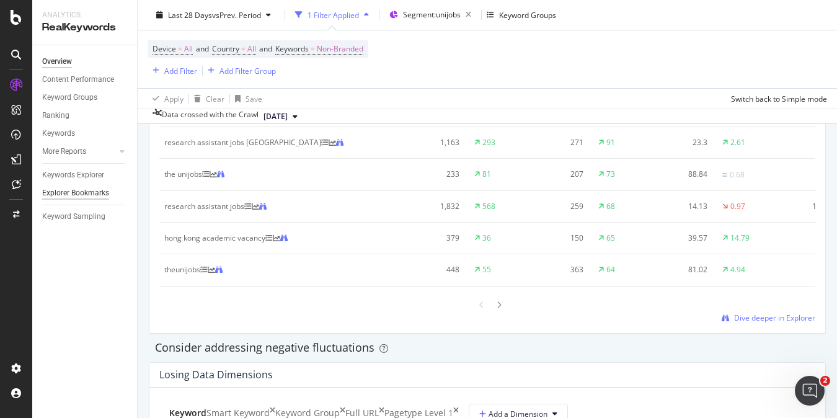
click at [66, 192] on div "Explorer Bookmarks" at bounding box center [75, 193] width 67 height 13
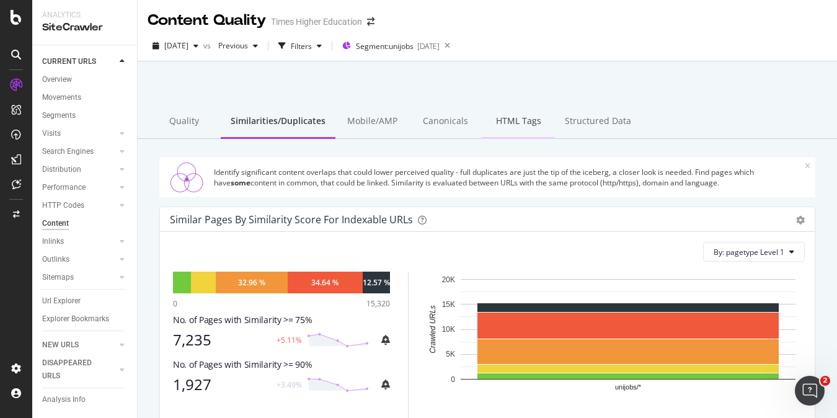
click at [511, 123] on div "HTML Tags" at bounding box center [518, 122] width 73 height 34
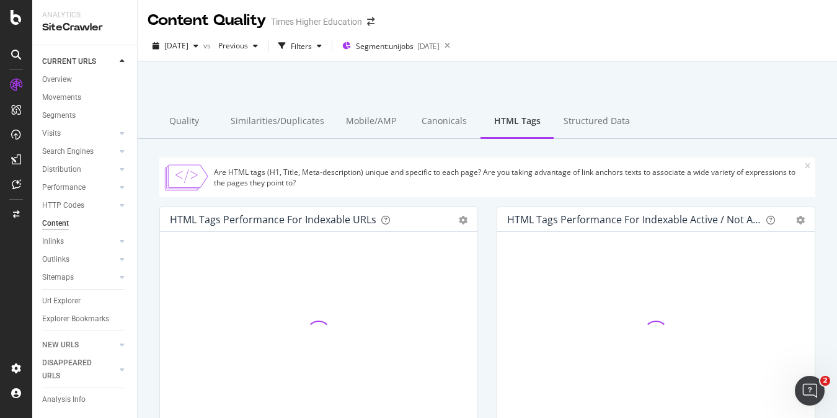
click at [568, 122] on div "Structured Data" at bounding box center [597, 122] width 86 height 34
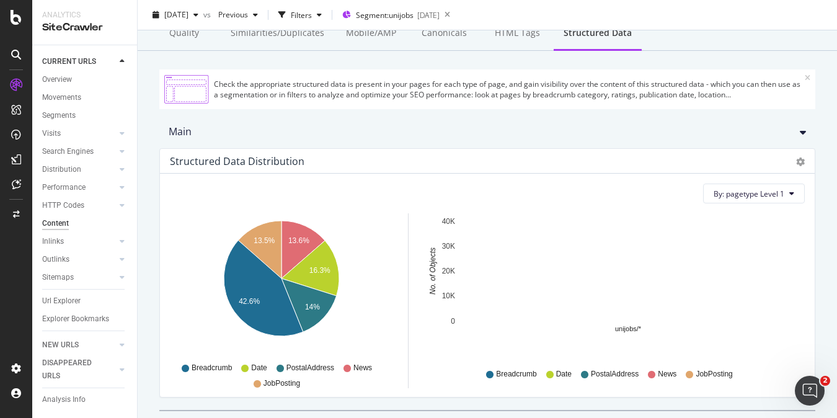
scroll to position [125, 0]
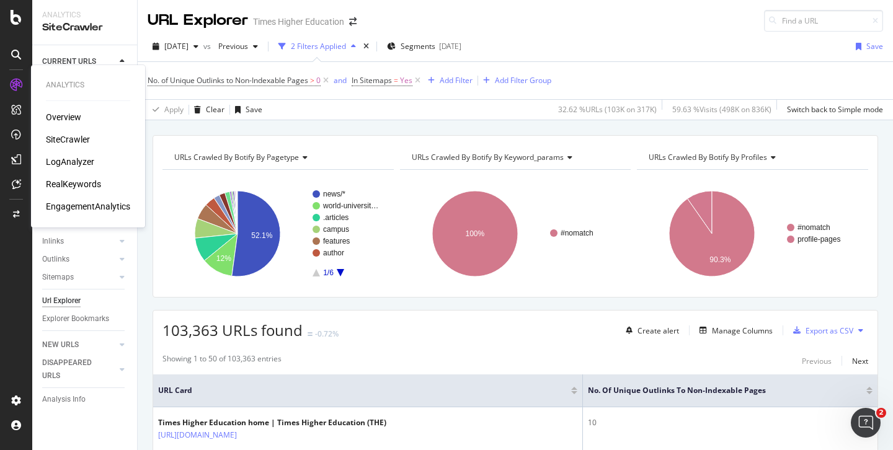
click at [69, 161] on div "LogAnalyzer" at bounding box center [70, 162] width 48 height 12
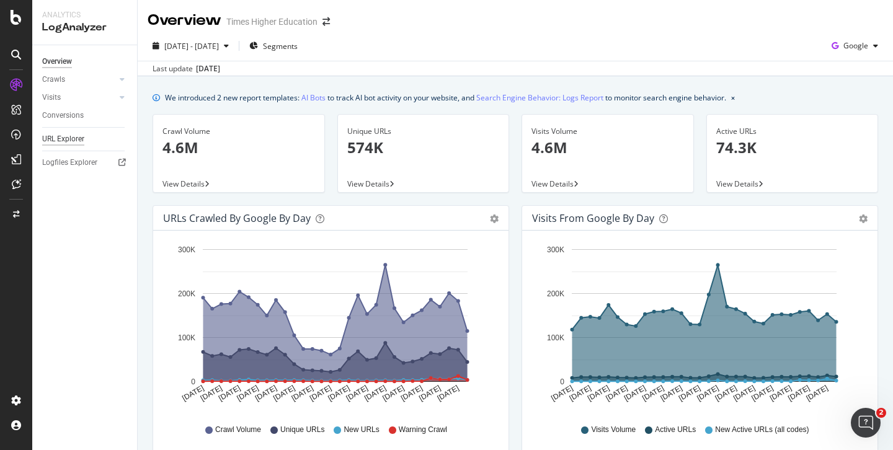
click at [69, 138] on div "URL Explorer" at bounding box center [63, 139] width 42 height 13
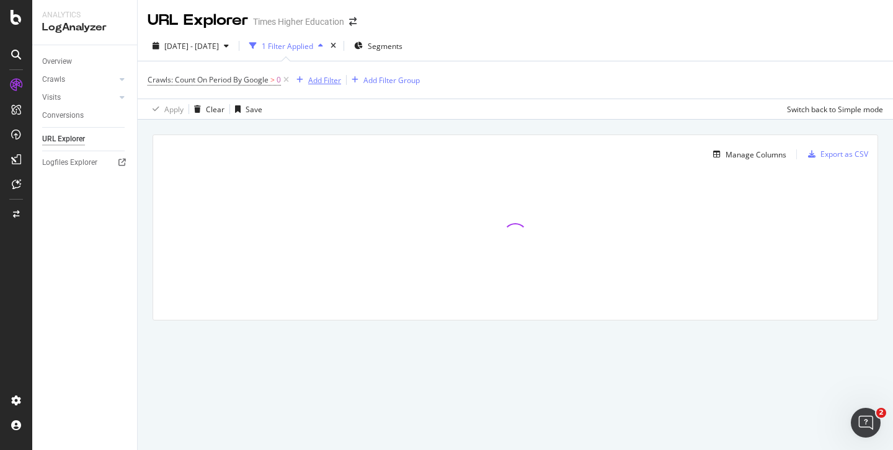
click at [317, 81] on div "Add Filter" at bounding box center [324, 80] width 33 height 11
click at [289, 80] on icon at bounding box center [286, 80] width 11 height 12
click at [174, 82] on div "Add Filter" at bounding box center [180, 79] width 33 height 11
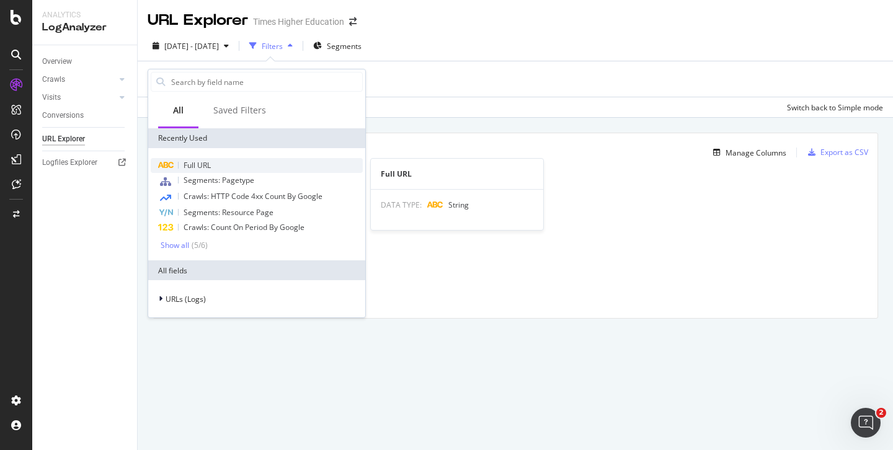
click at [185, 166] on span "Full URL" at bounding box center [196, 165] width 27 height 11
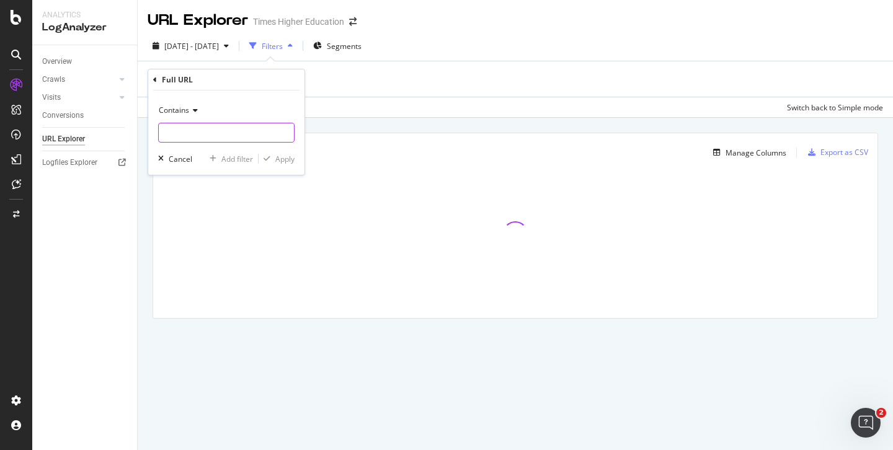
click at [185, 127] on input "text" at bounding box center [226, 133] width 135 height 20
type input "d"
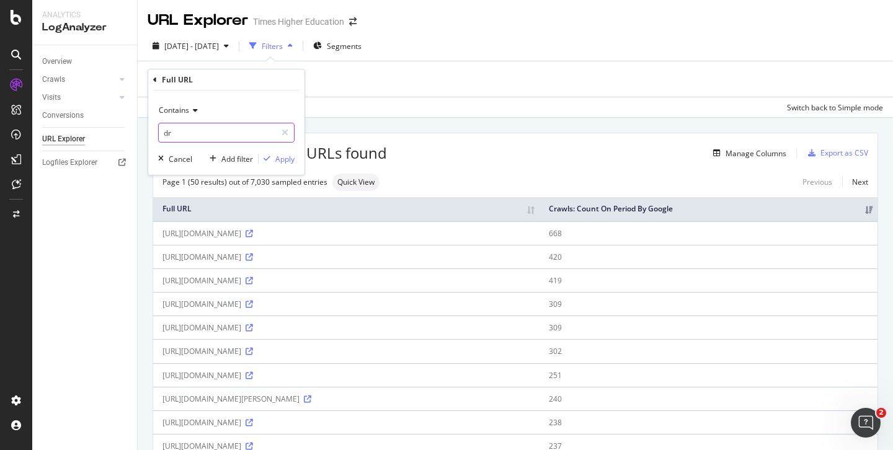
type input "d"
click at [238, 137] on input "session-img/" at bounding box center [217, 133] width 117 height 20
click at [164, 133] on input "session-img/" at bounding box center [217, 133] width 117 height 20
type input "/session-img/"
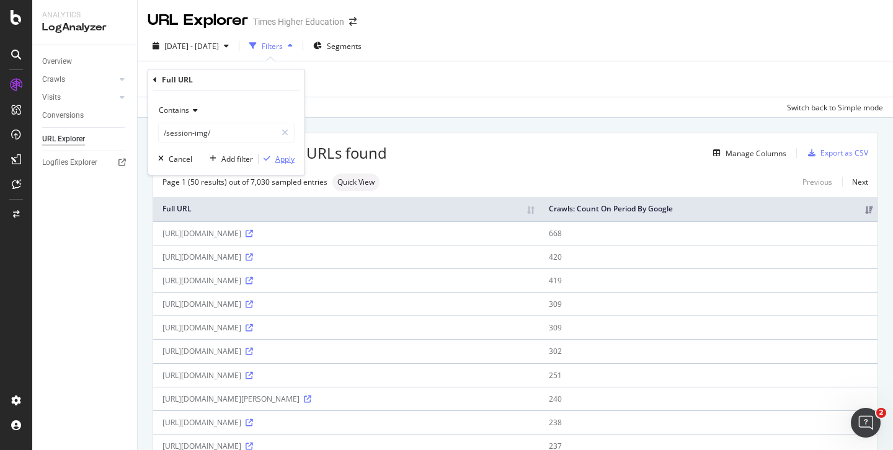
click at [284, 159] on div "Apply" at bounding box center [284, 159] width 19 height 11
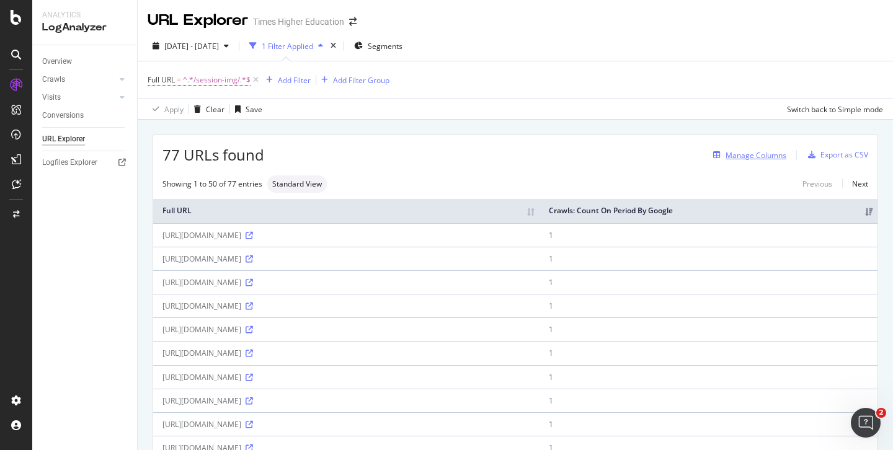
click at [750, 157] on div "Manage Columns" at bounding box center [755, 155] width 61 height 11
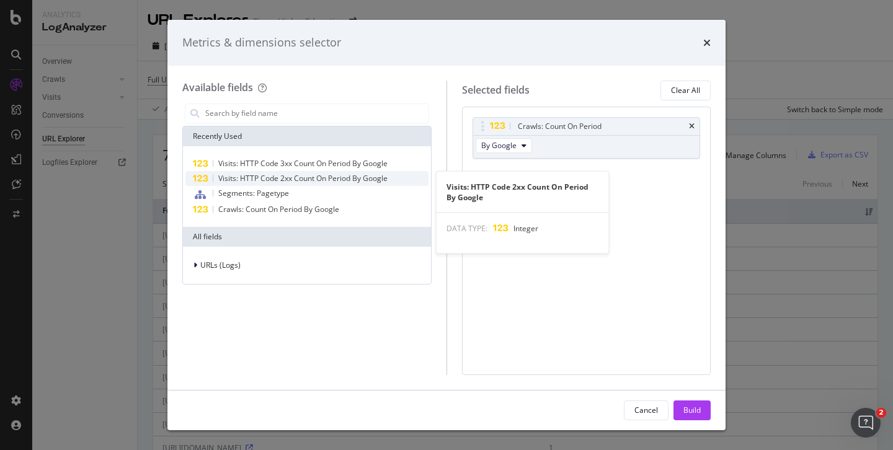
click at [250, 175] on span "Visits: HTTP Code 2xx Count On Period By Google" at bounding box center [302, 178] width 169 height 11
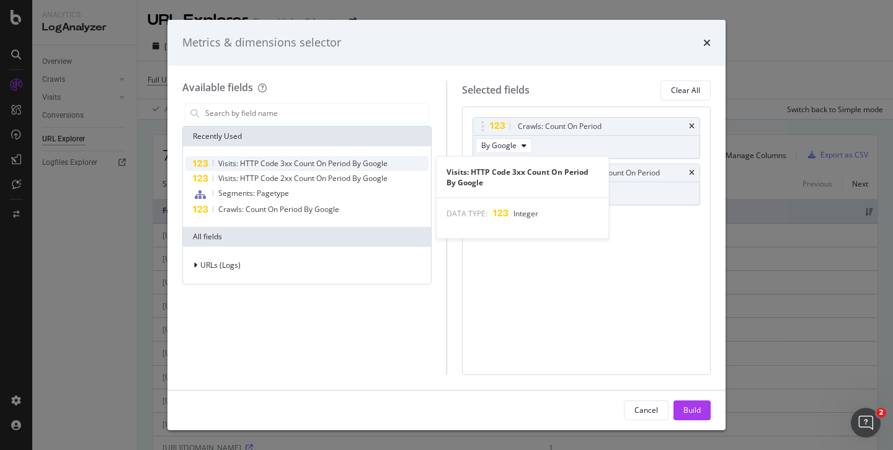
click at [265, 165] on span "Visits: HTTP Code 3xx Count On Period By Google" at bounding box center [302, 163] width 169 height 11
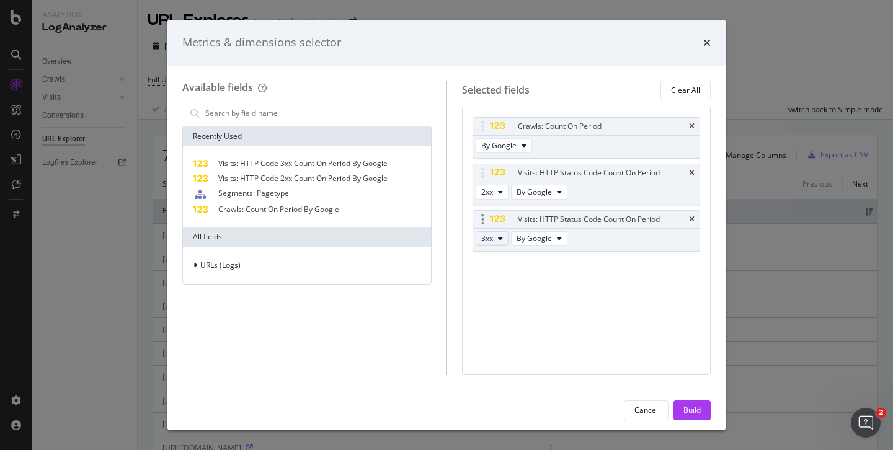
click at [502, 242] on icon "modal" at bounding box center [500, 238] width 5 height 7
click at [692, 410] on div "Build" at bounding box center [691, 410] width 17 height 11
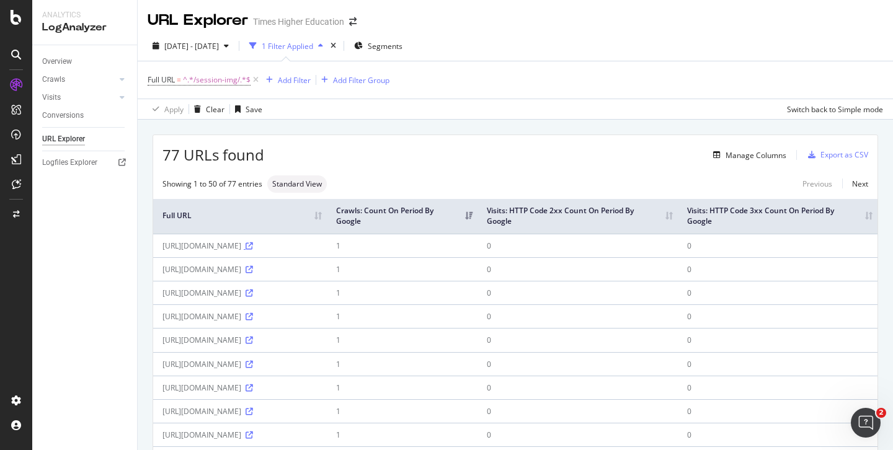
click at [245, 250] on icon at bounding box center [248, 245] width 7 height 7
click at [245, 273] on icon at bounding box center [248, 269] width 7 height 7
